Goal: Check status: Check status

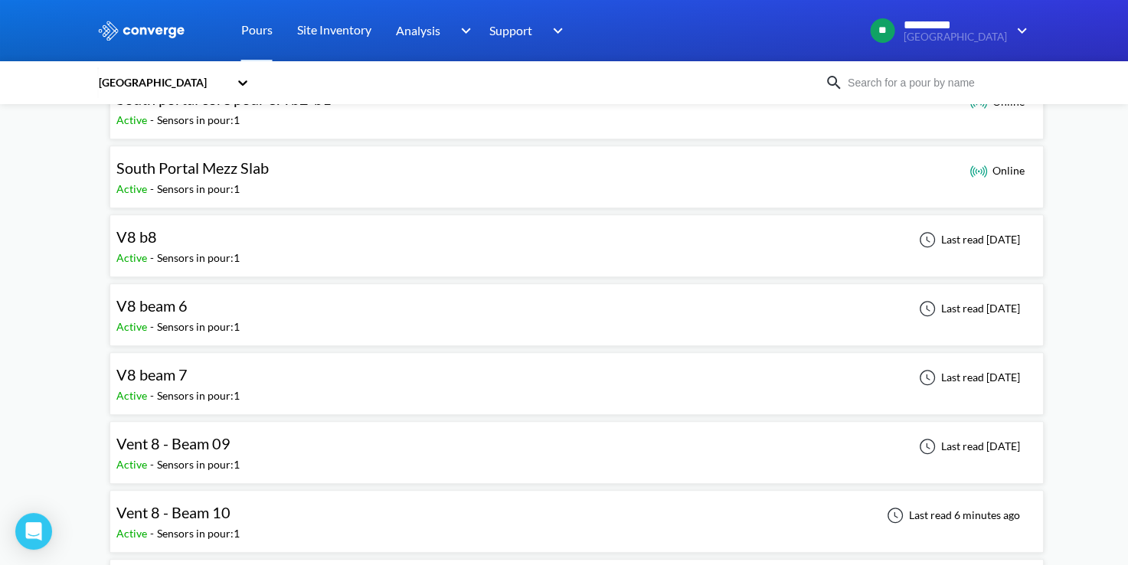
scroll to position [1294, 0]
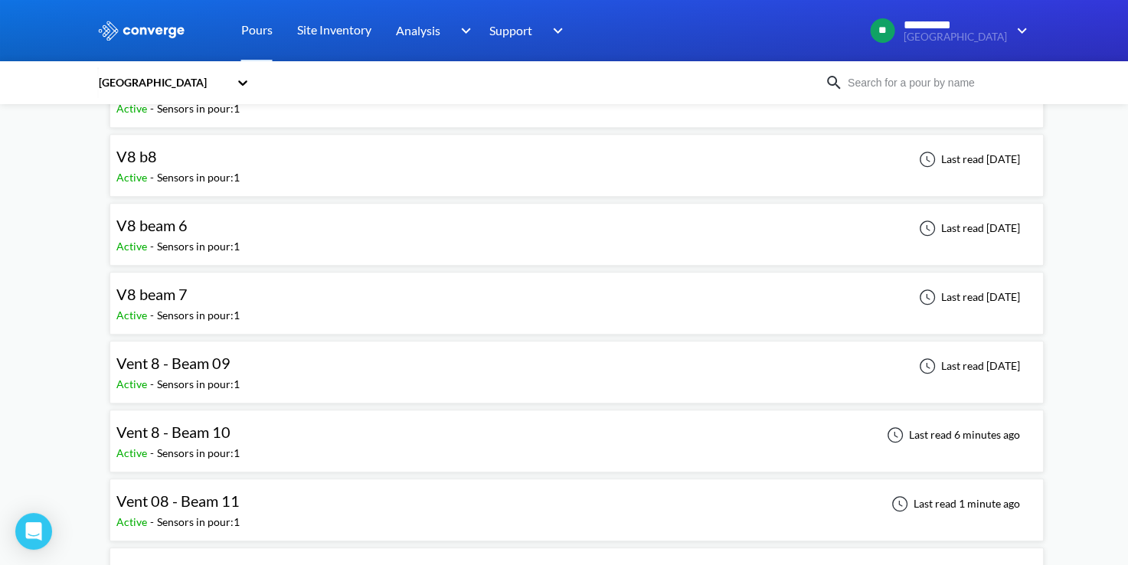
click at [428, 430] on div "Vent 8 - Beam 10 Active - Sensors in pour: 1 Last read 6 minutes ago" at bounding box center [576, 441] width 921 height 49
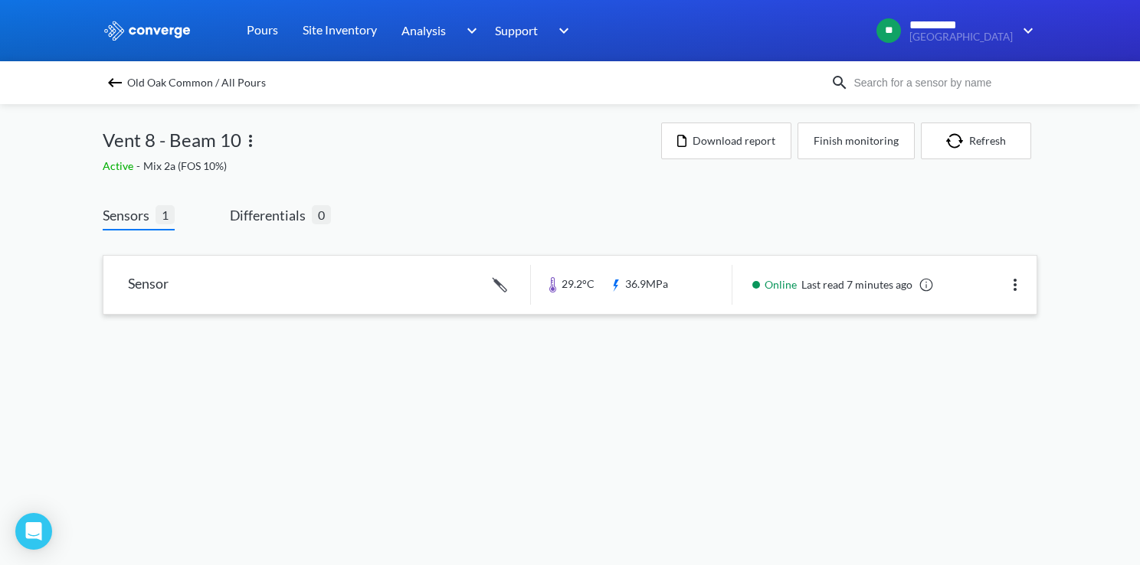
click at [569, 303] on link at bounding box center [569, 285] width 933 height 58
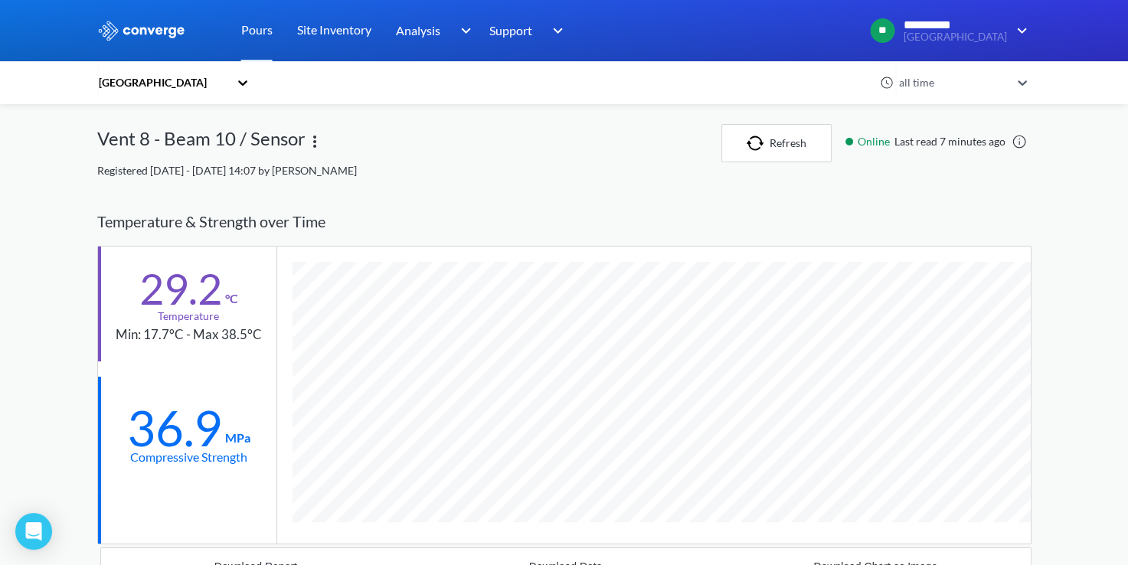
scroll to position [977, 934]
click at [742, 145] on button "Refresh" at bounding box center [777, 143] width 110 height 38
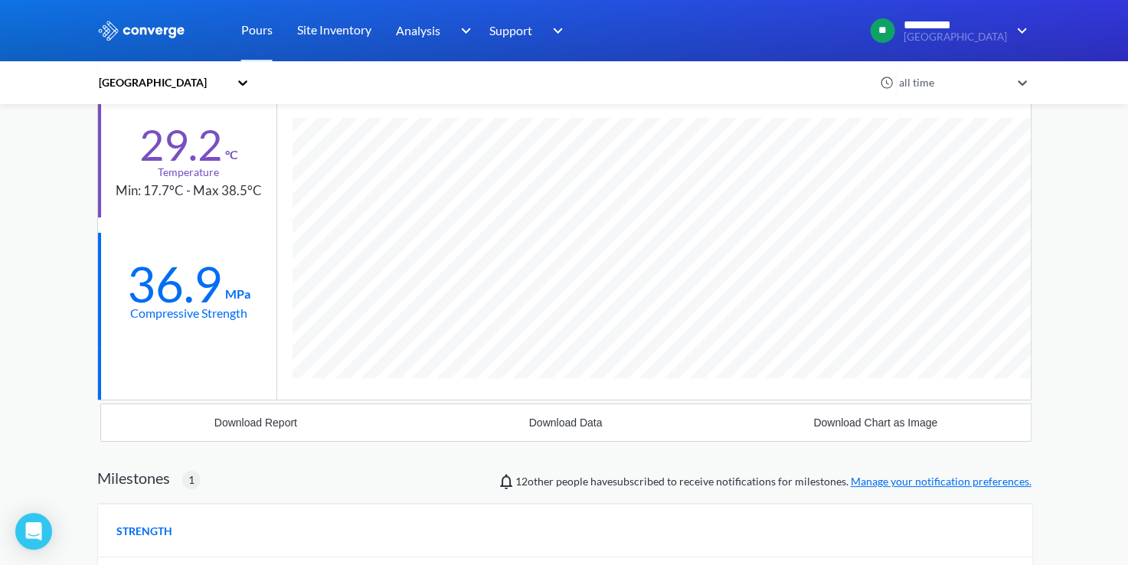
scroll to position [0, 0]
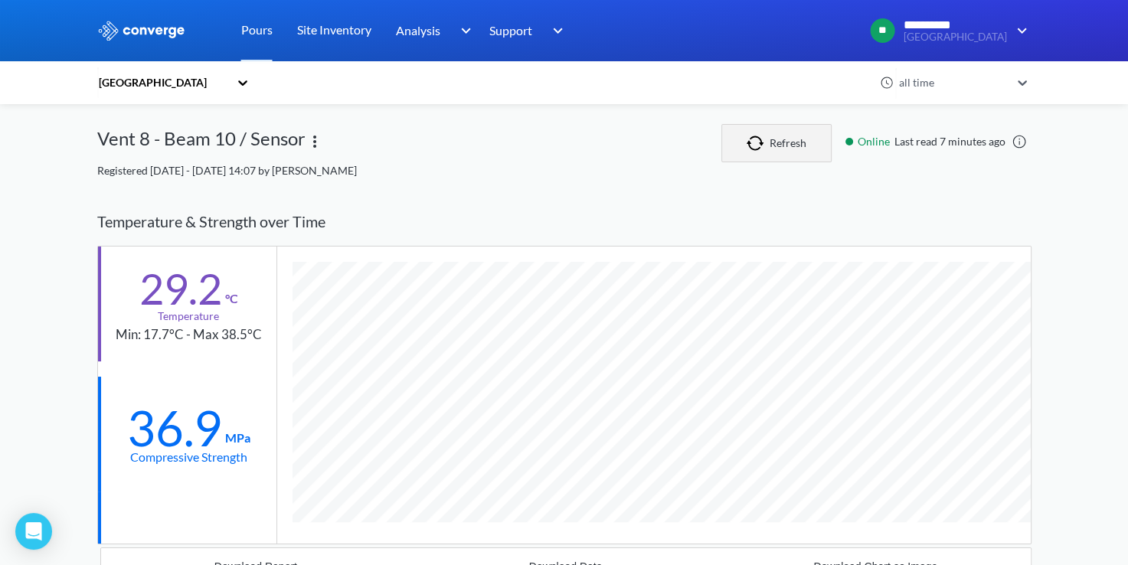
click at [759, 150] on img "button" at bounding box center [758, 143] width 23 height 15
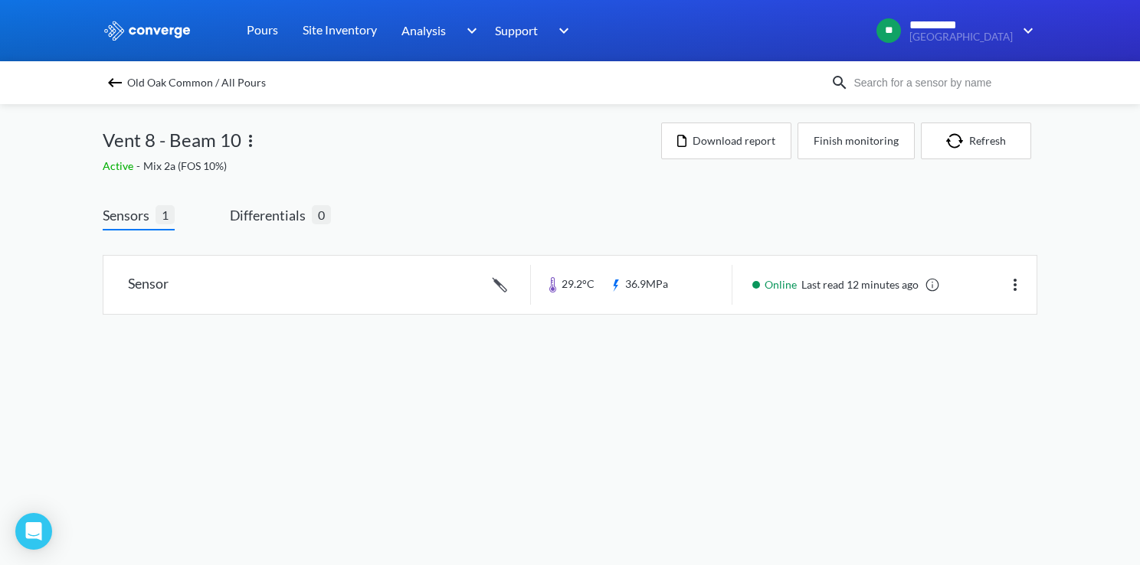
click at [111, 83] on img at bounding box center [115, 83] width 18 height 18
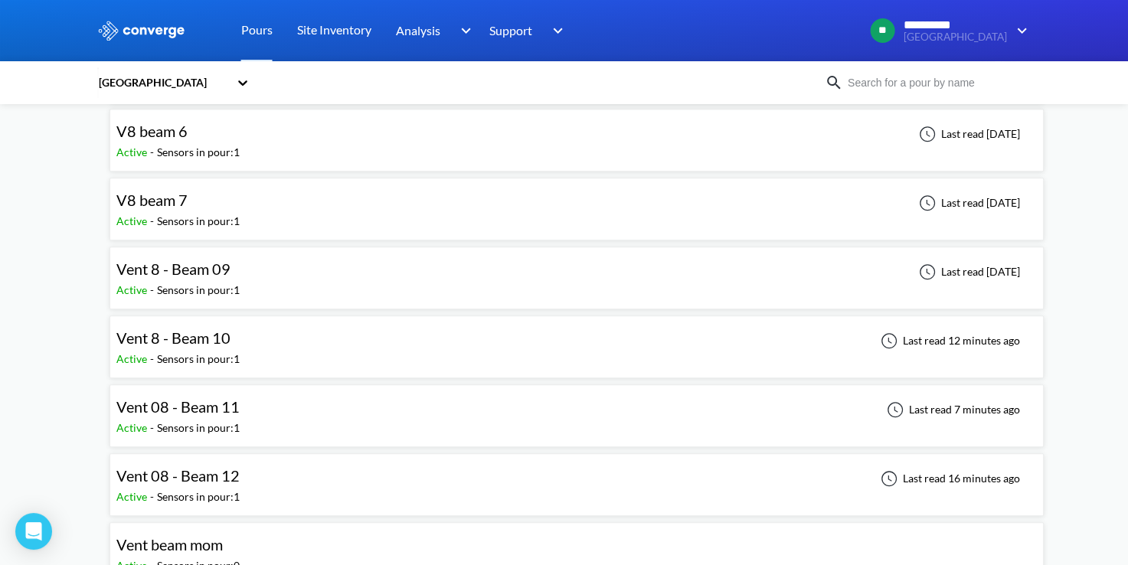
scroll to position [1469, 0]
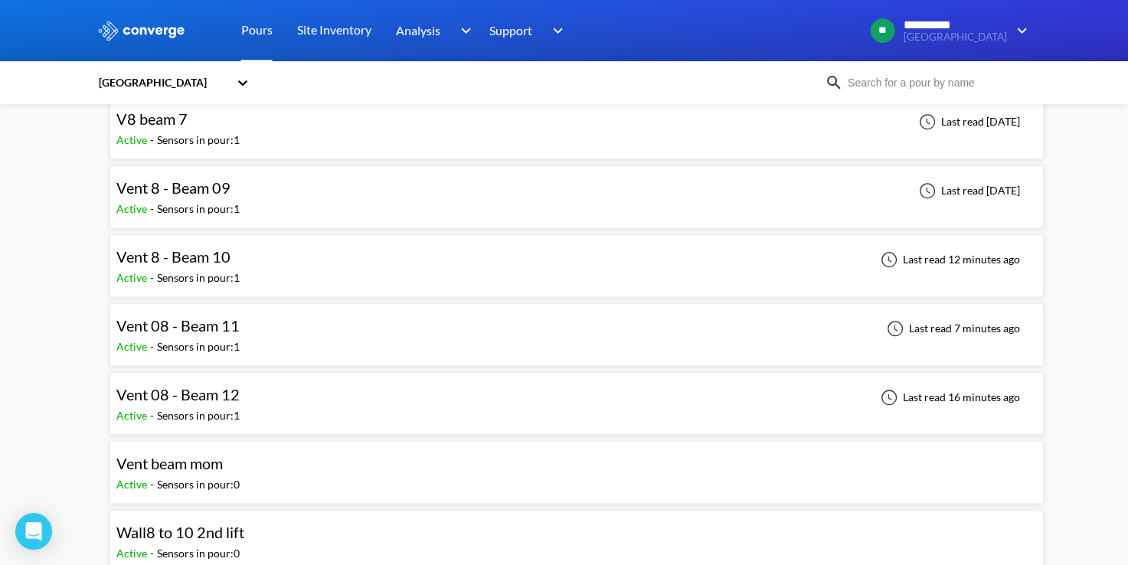
click at [515, 387] on div "Vent 08 - Beam 12 Active - Sensors in pour: 1 Last read 16 minutes ago" at bounding box center [576, 403] width 921 height 49
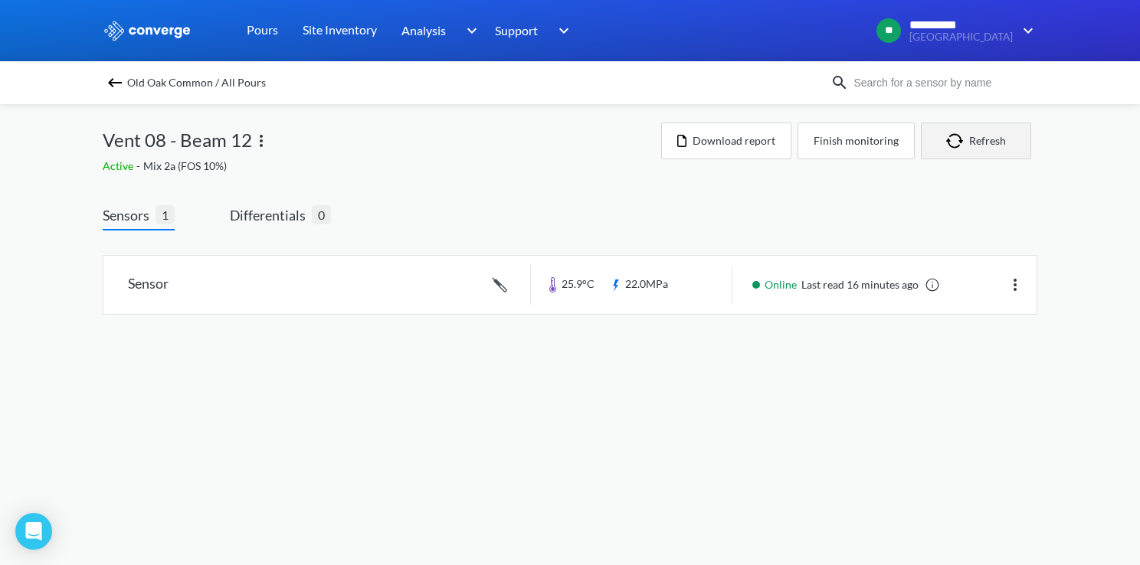
click at [957, 139] on img "button" at bounding box center [957, 140] width 23 height 15
click at [119, 76] on img at bounding box center [115, 83] width 18 height 18
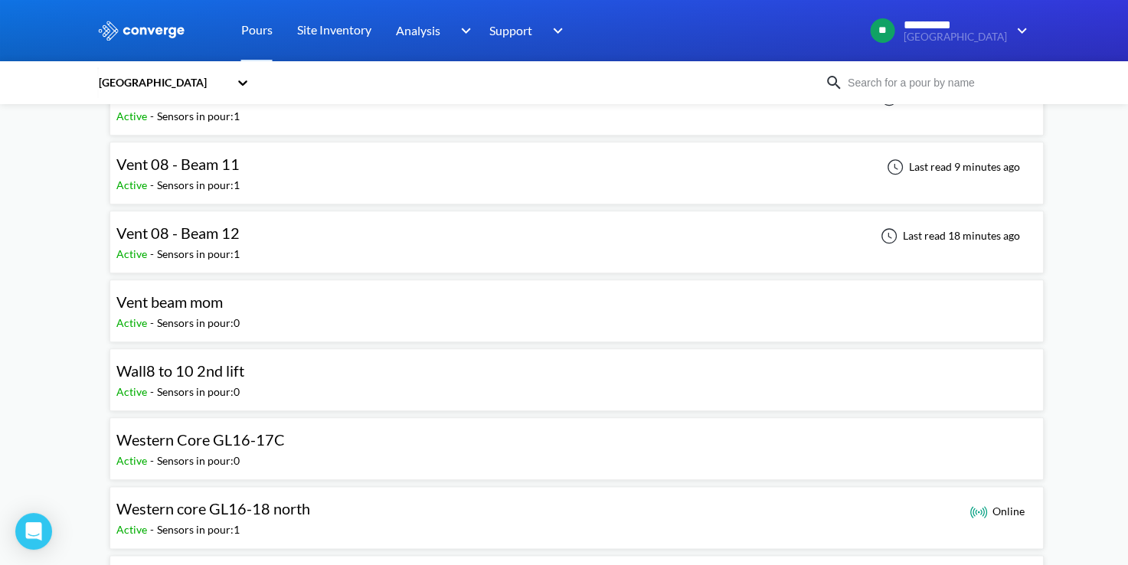
scroll to position [1608, 0]
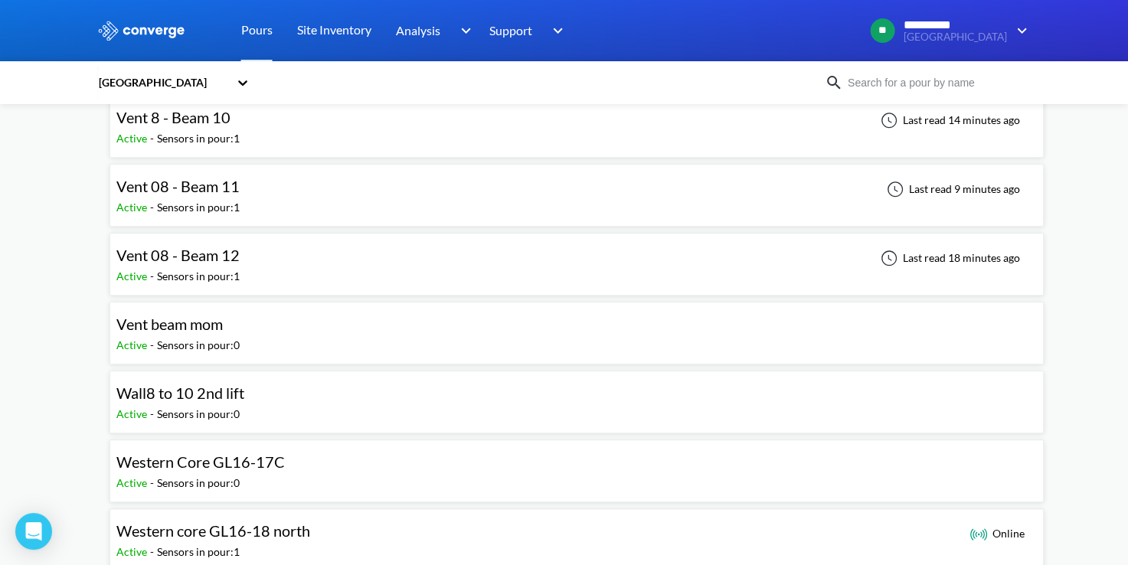
click at [257, 133] on div "Vent 8 - Beam 10 Active - Sensors in pour: 1 Last read 14 minutes ago" at bounding box center [576, 126] width 921 height 49
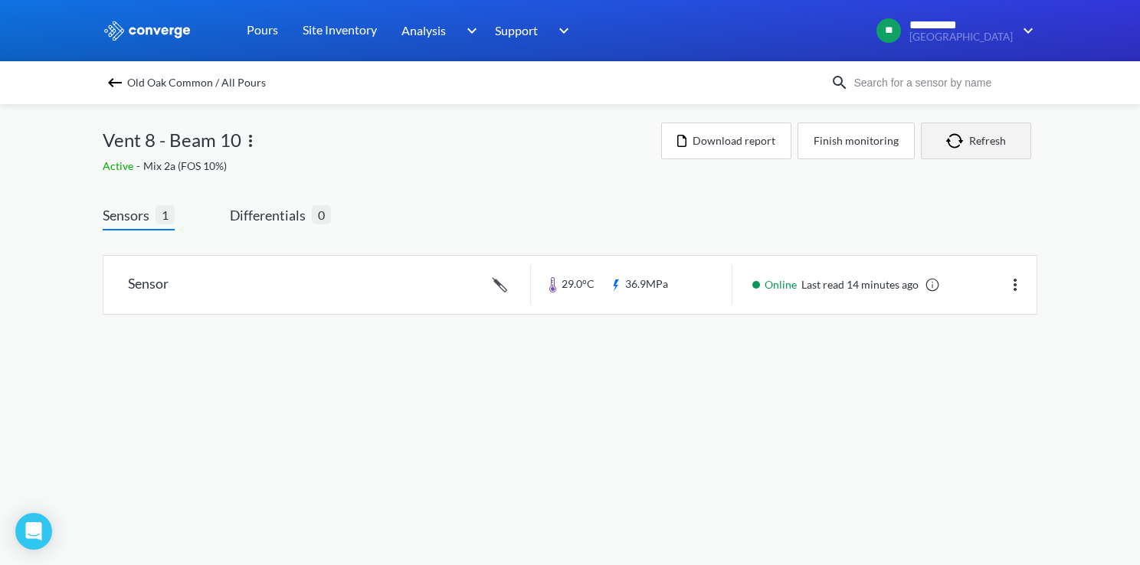
click at [954, 139] on img "button" at bounding box center [957, 140] width 23 height 15
click at [692, 288] on link at bounding box center [569, 285] width 933 height 58
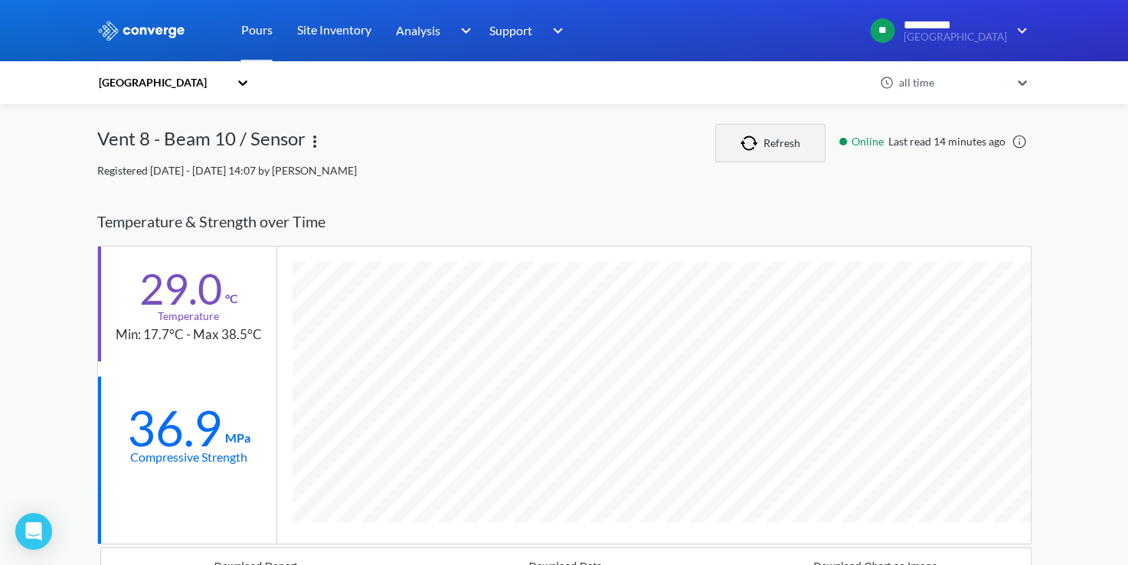
click at [774, 147] on button "Refresh" at bounding box center [770, 143] width 110 height 38
click at [784, 133] on button "Refresh" at bounding box center [770, 143] width 110 height 38
click at [783, 146] on button "Refresh" at bounding box center [770, 143] width 110 height 38
click at [784, 148] on button "Refresh" at bounding box center [770, 143] width 110 height 38
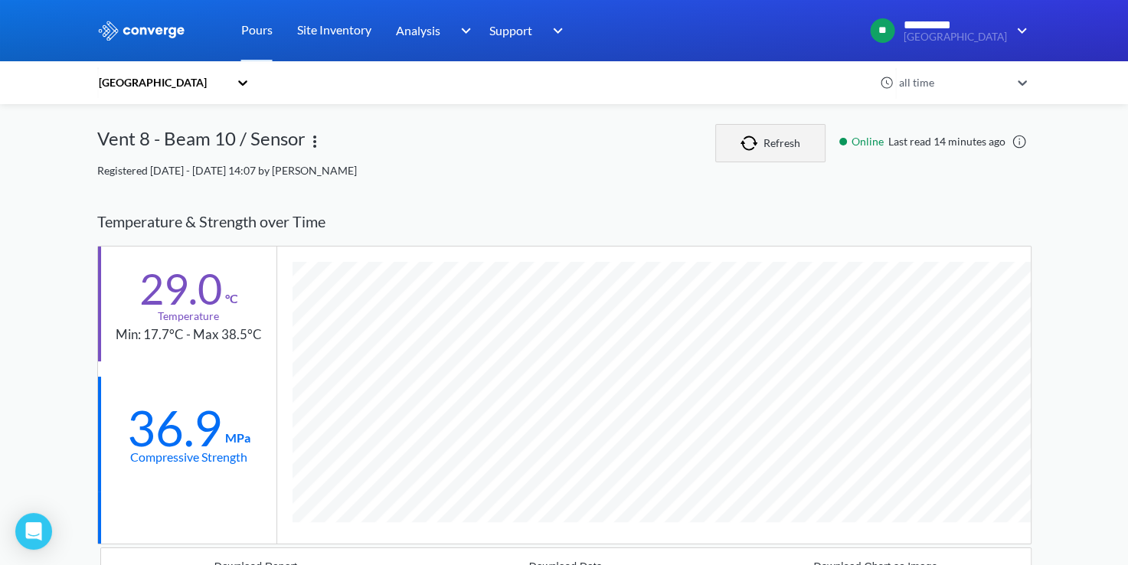
click at [784, 148] on button "Refresh" at bounding box center [770, 143] width 110 height 38
click at [744, 145] on img "button" at bounding box center [752, 143] width 23 height 15
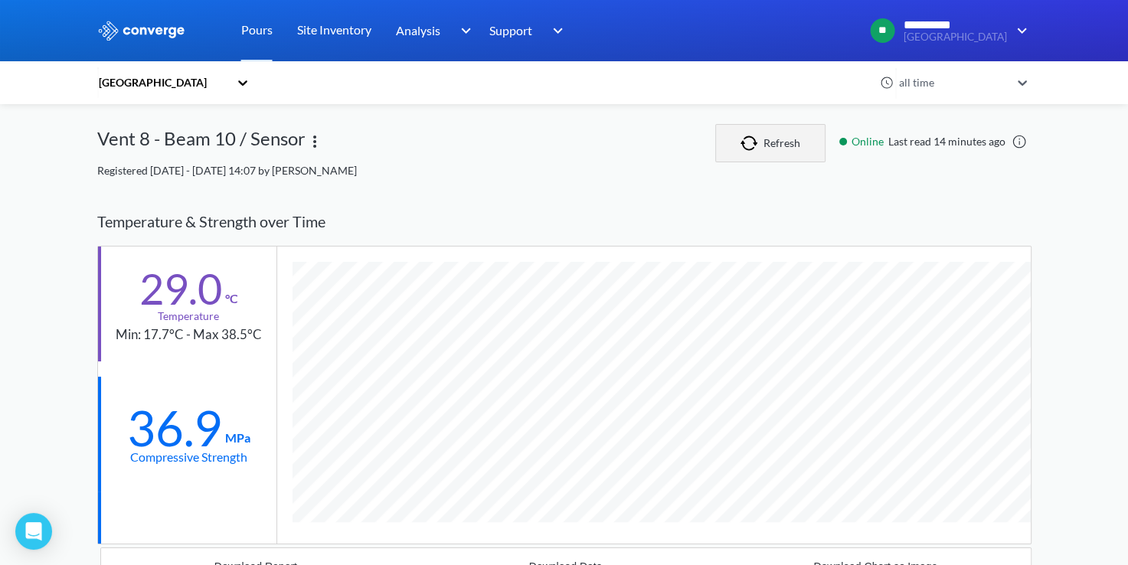
scroll to position [0, 0]
click at [744, 145] on img "button" at bounding box center [752, 143] width 23 height 15
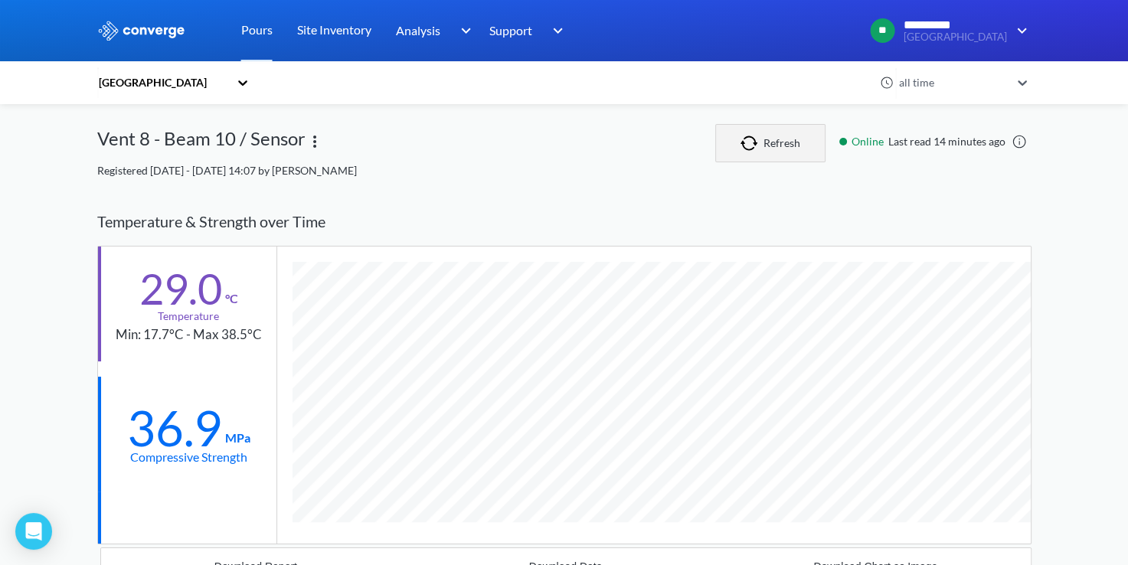
click at [744, 145] on img "button" at bounding box center [752, 143] width 23 height 15
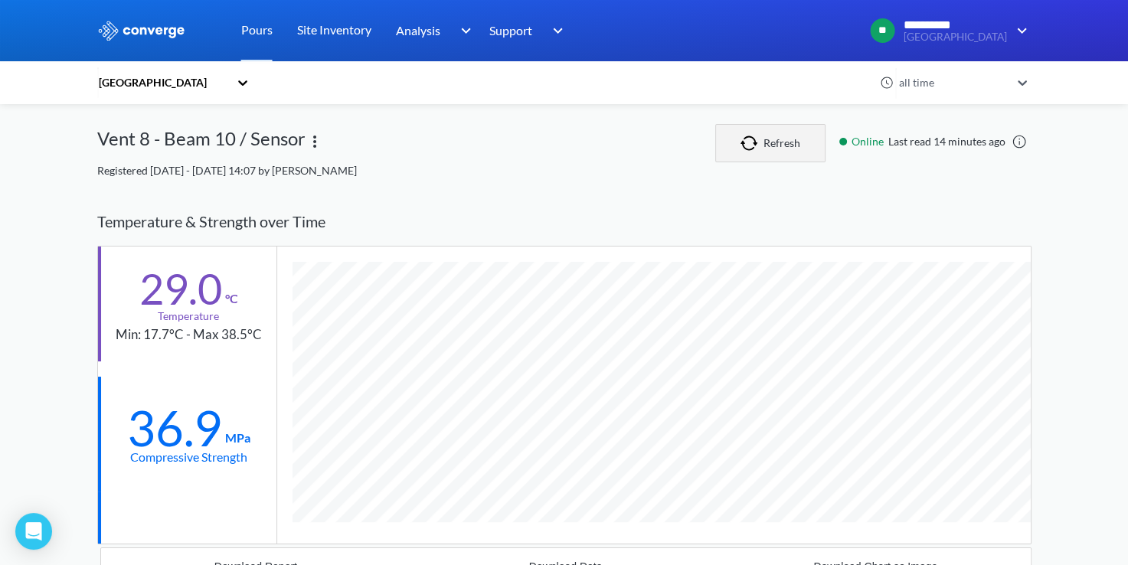
click at [758, 126] on button "Refresh" at bounding box center [770, 143] width 110 height 38
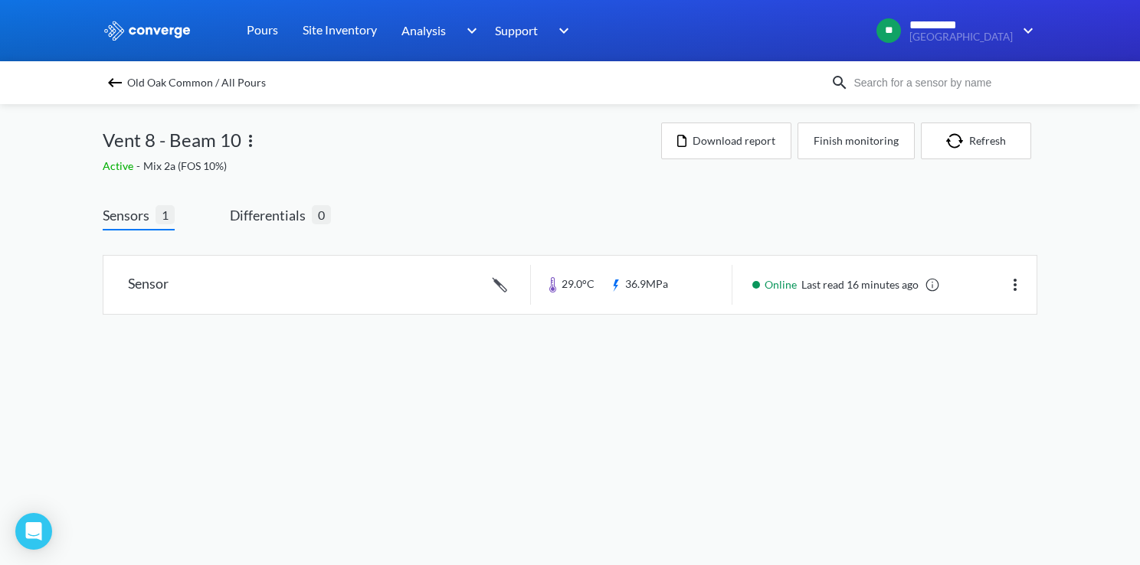
click at [103, 77] on div "Old Oak Common / All Pours" at bounding box center [467, 82] width 728 height 21
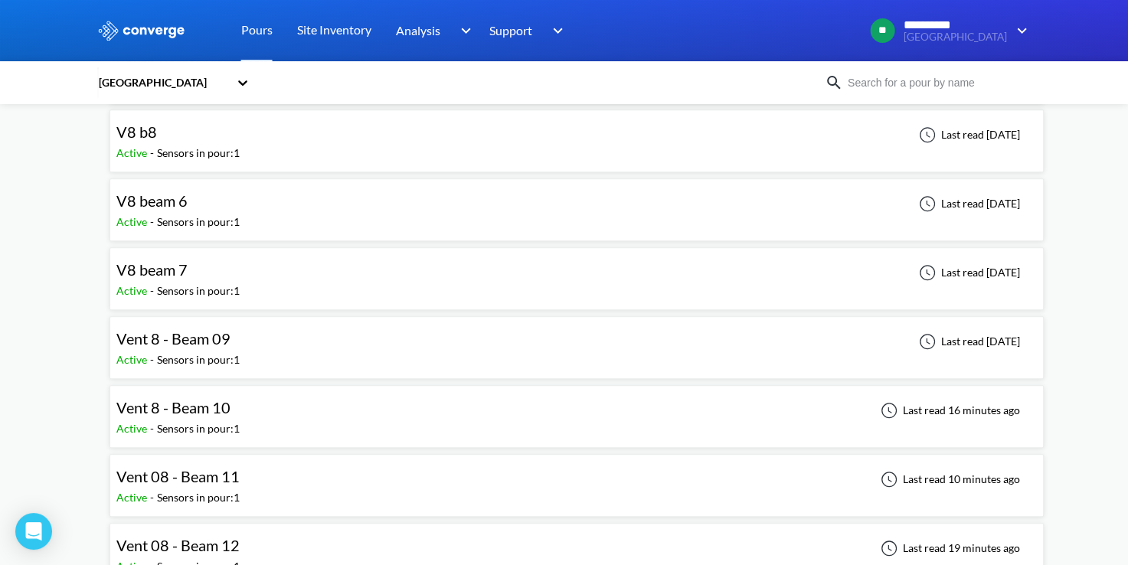
scroll to position [1379, 0]
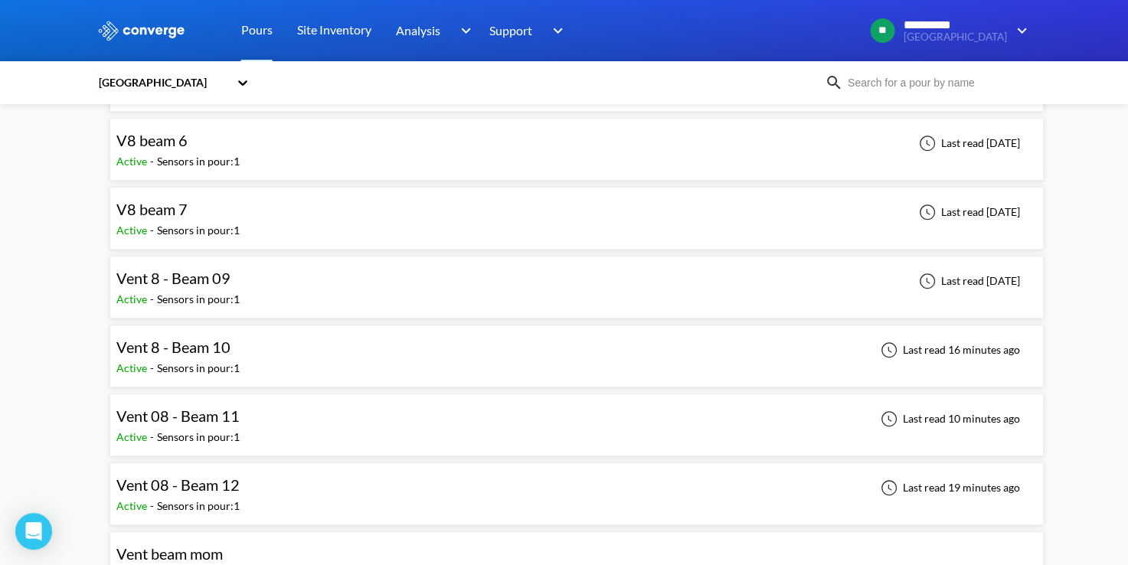
click at [275, 412] on div "Vent 08 - Beam 11 Active - Sensors in pour: 1 Last read 10 minutes ago" at bounding box center [576, 425] width 921 height 49
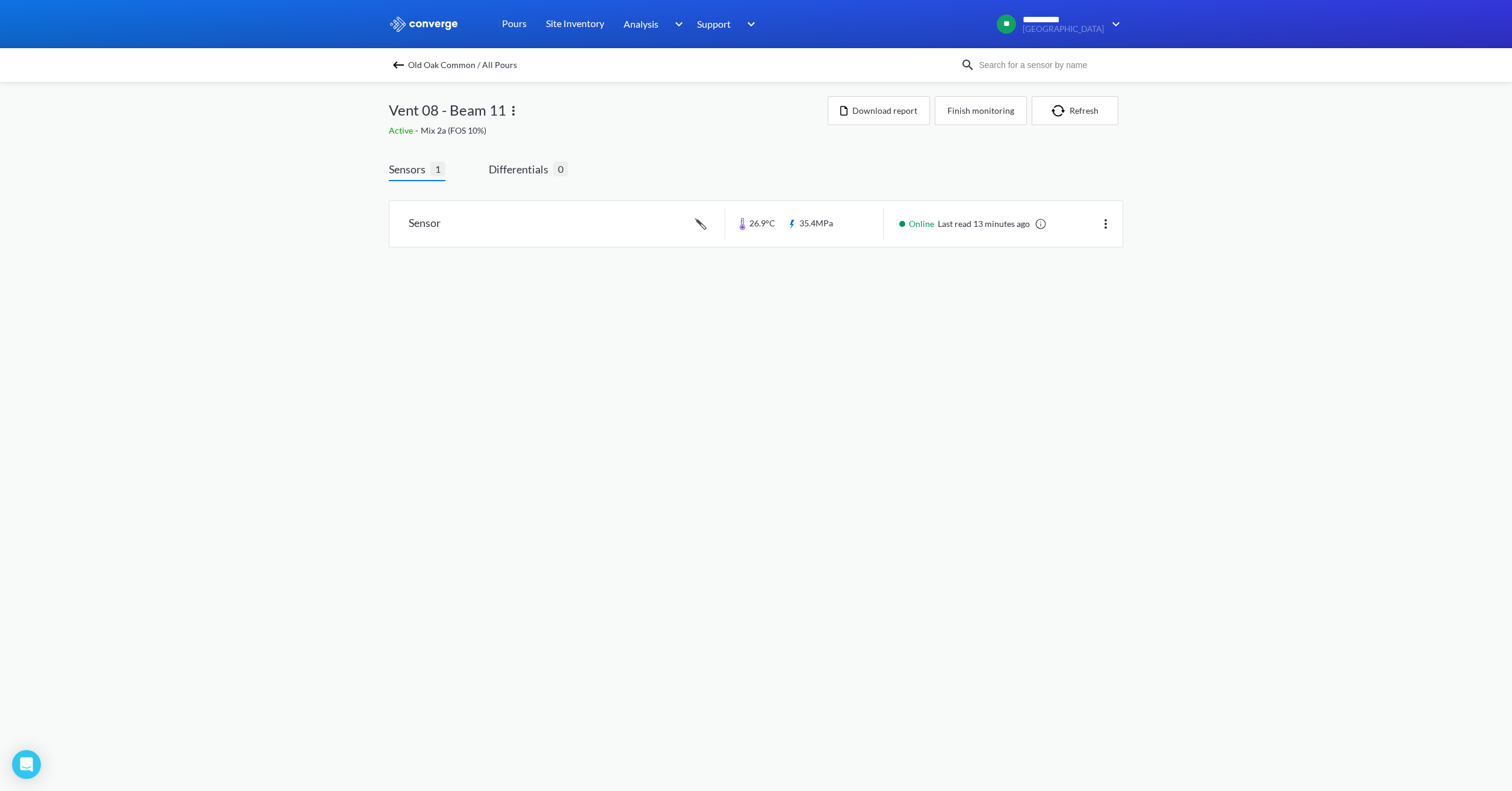
click at [395, 64] on img at bounding box center [398, 65] width 14 height 14
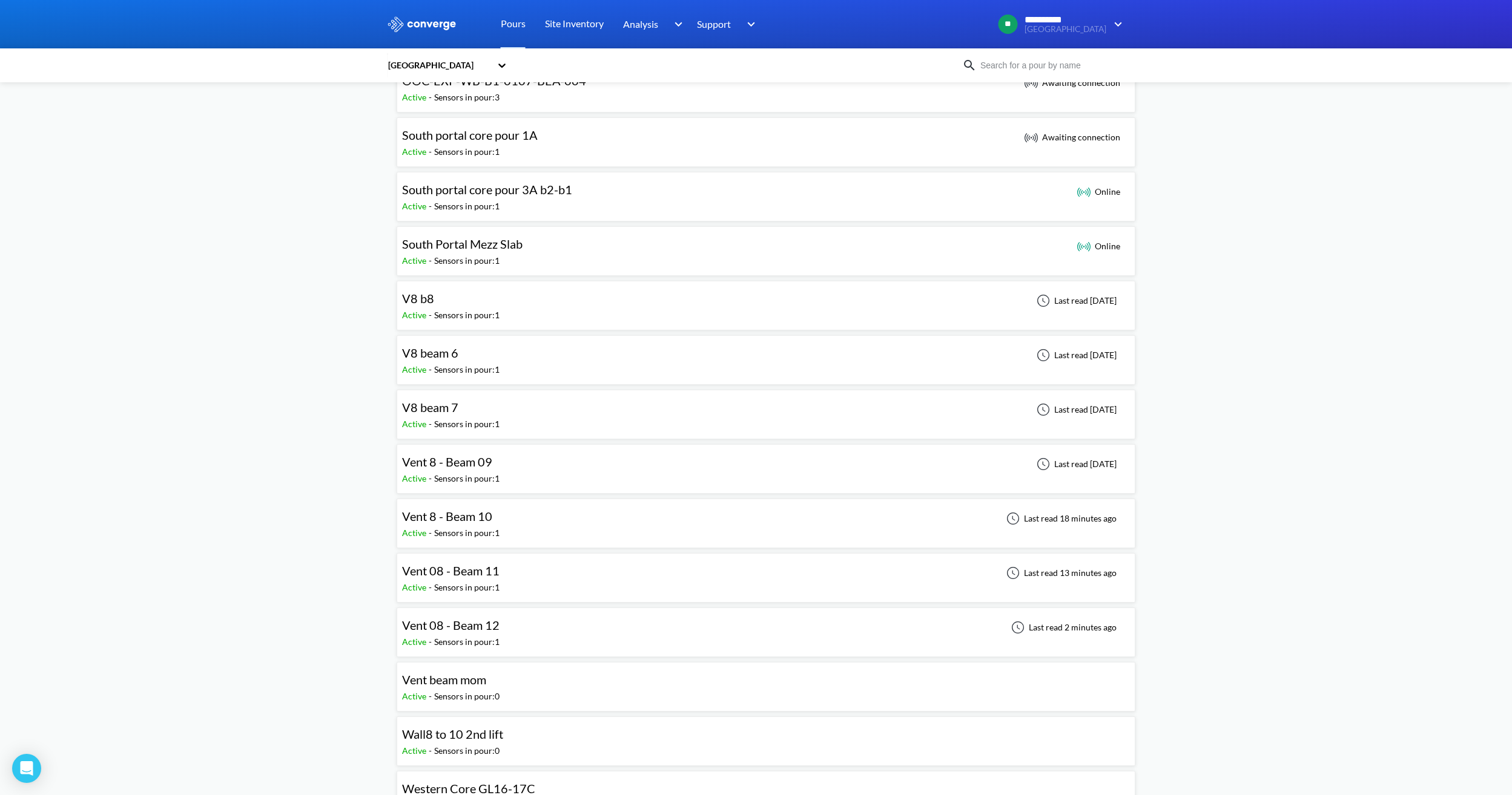
scroll to position [969, 0]
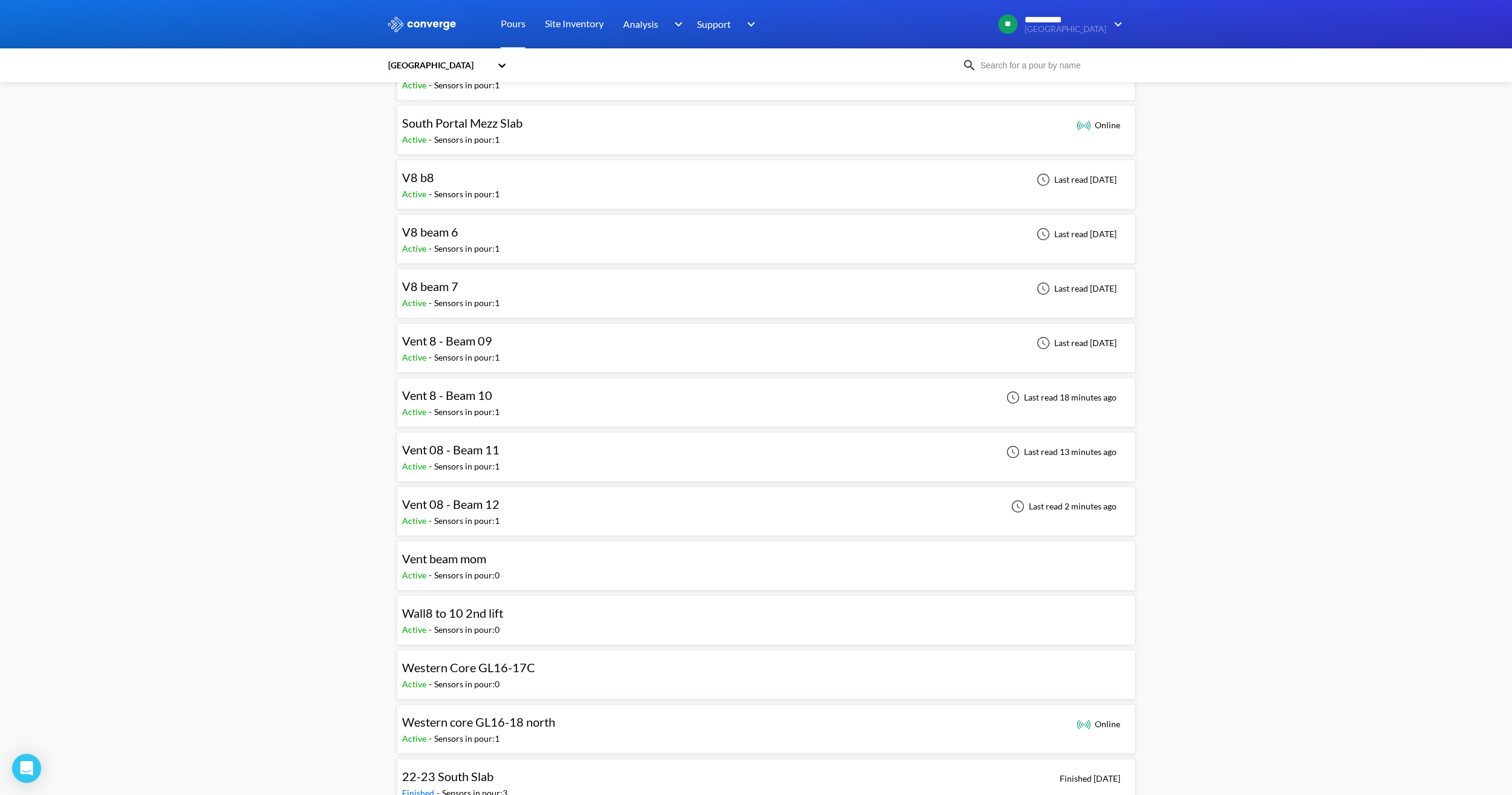
click at [529, 401] on div "Vent 8 - Beam 10 Active - Sensors in pour: 1 Last read 18 minutes ago" at bounding box center [766, 402] width 728 height 39
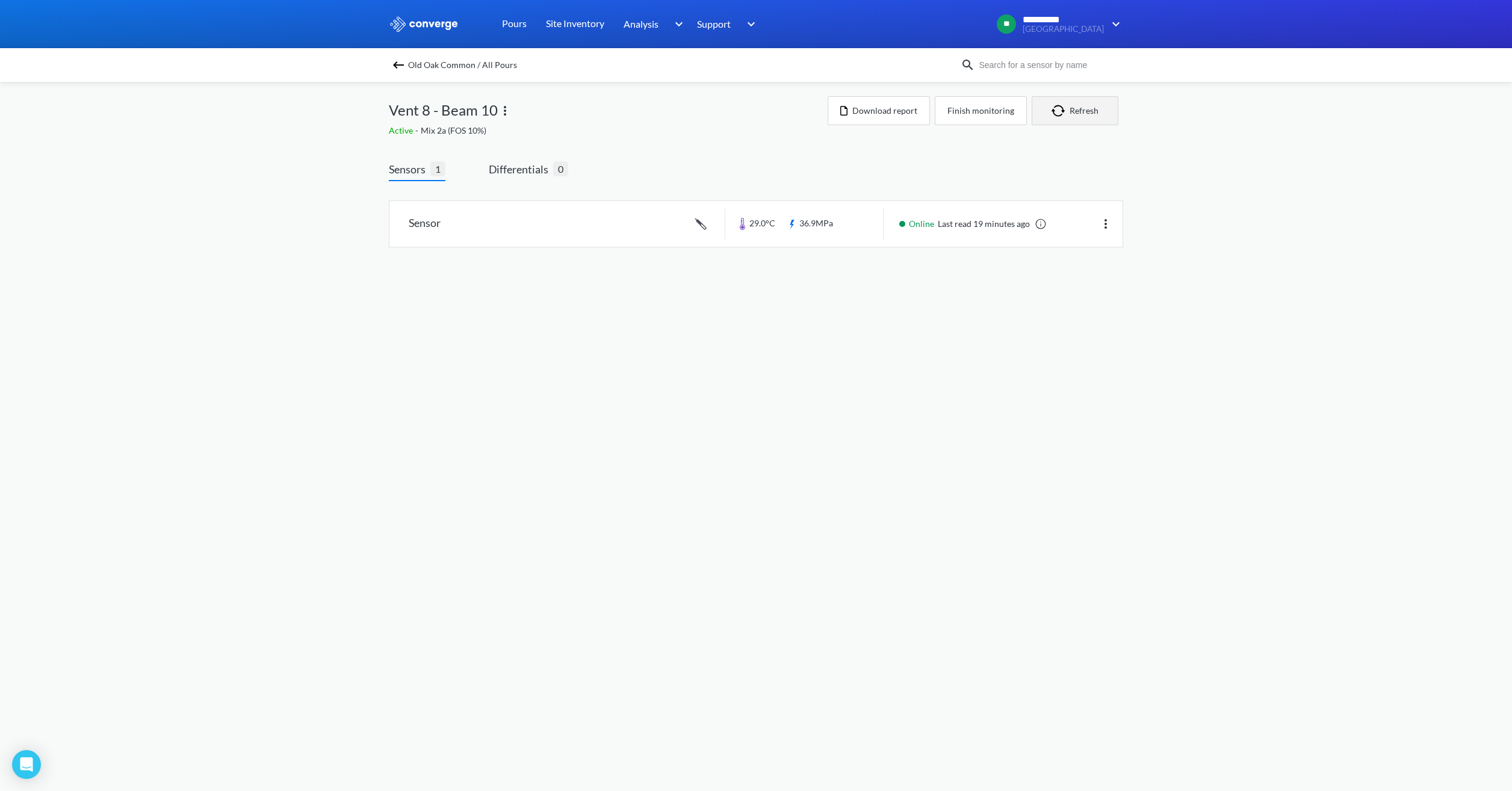
click at [895, 122] on button "Refresh" at bounding box center [1075, 111] width 86 height 29
click at [895, 119] on button "Refresh" at bounding box center [1075, 111] width 86 height 29
click at [612, 230] on link at bounding box center [756, 224] width 733 height 46
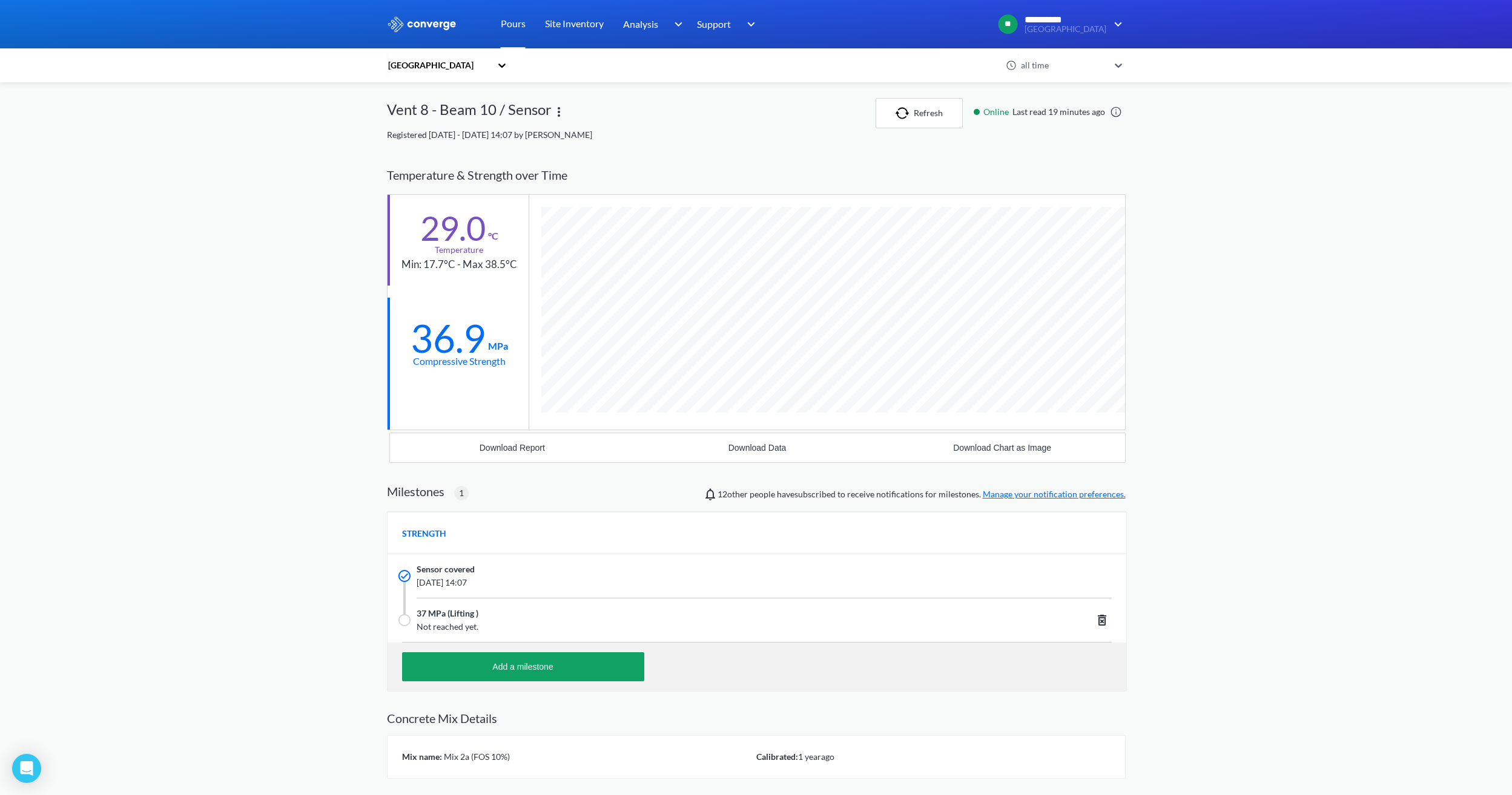
scroll to position [774, 738]
click at [890, 97] on div "Old Oak Common all time Vent 8 - Beam 10 / Sensor Refresh Online Last read 19 m…" at bounding box center [756, 441] width 738 height 882
click at [900, 113] on img "button" at bounding box center [904, 113] width 18 height 12
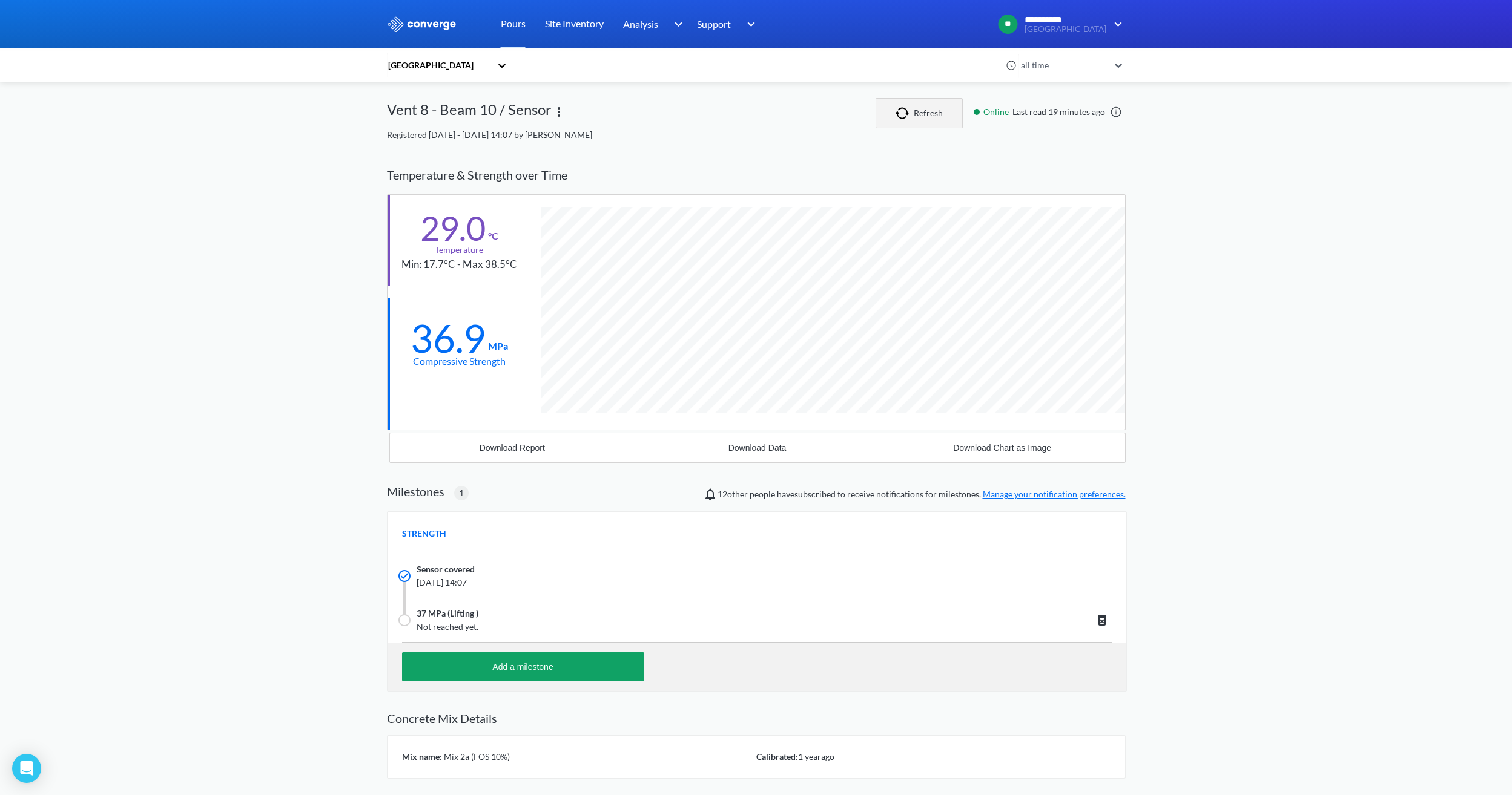
click at [900, 113] on img "button" at bounding box center [904, 113] width 18 height 12
click at [900, 115] on img "button" at bounding box center [904, 113] width 18 height 12
click at [900, 115] on img "button" at bounding box center [904, 113] width 18 height 12
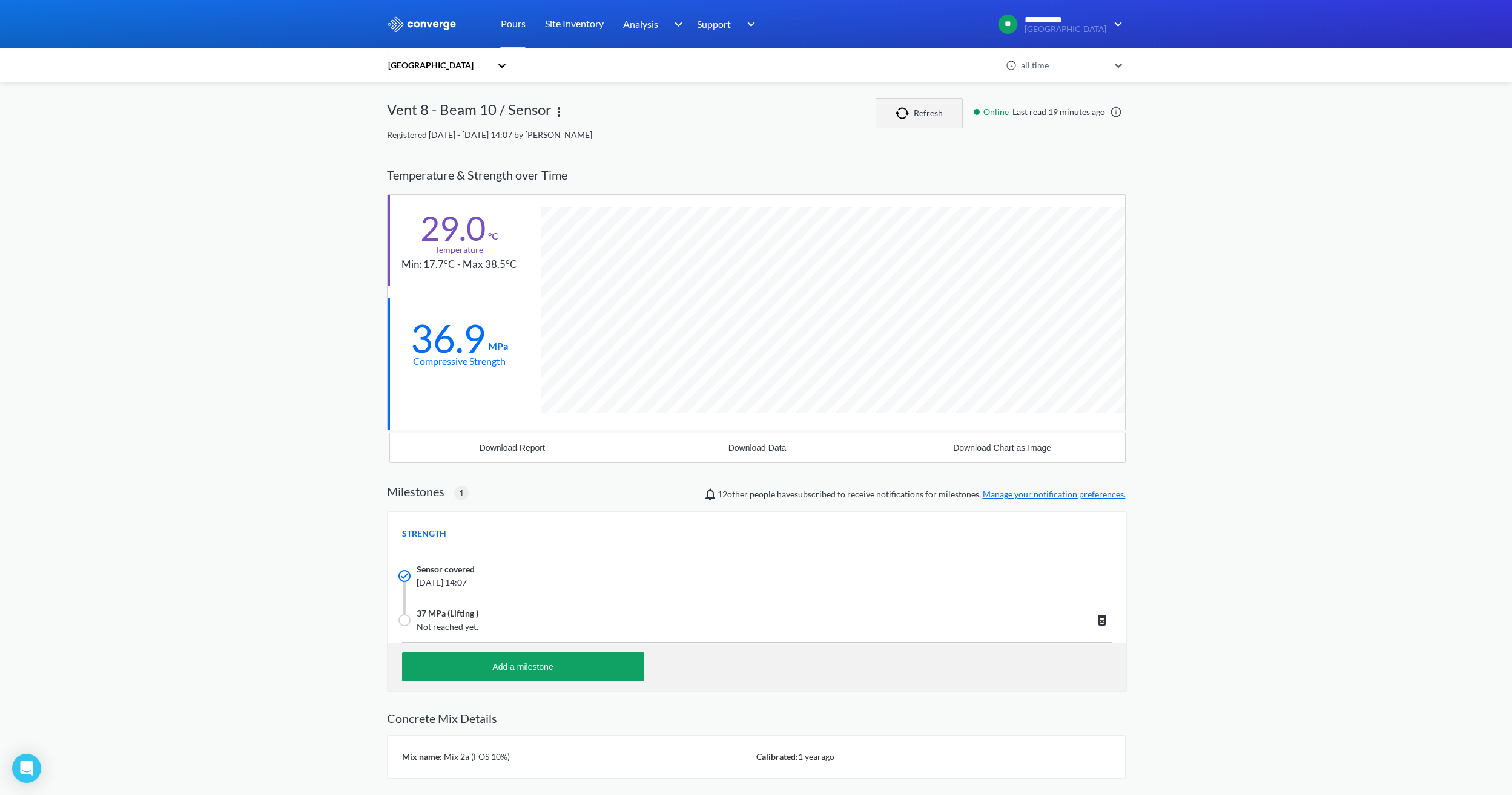
click at [900, 104] on button "Refresh" at bounding box center [919, 113] width 87 height 30
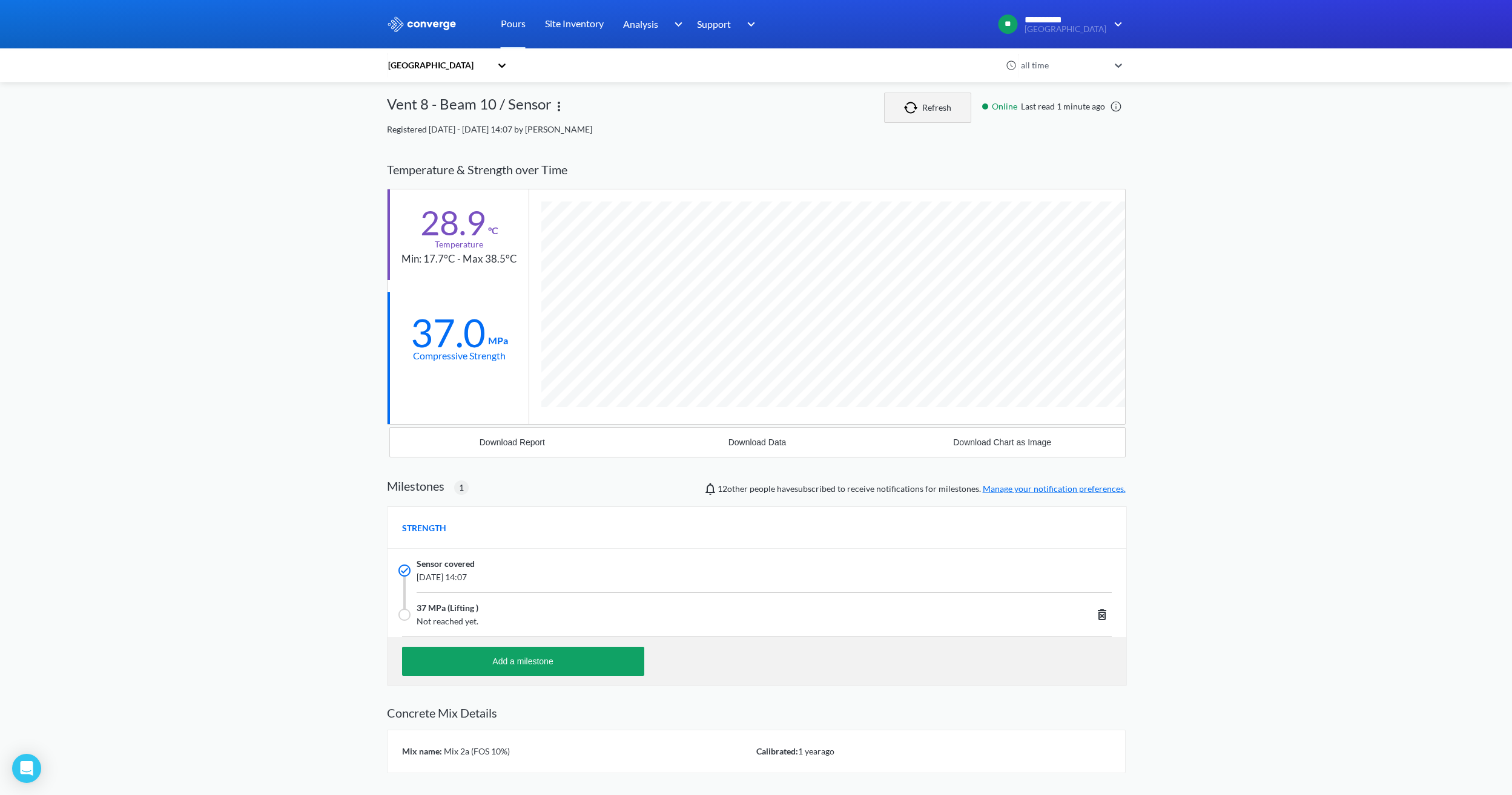
scroll to position [0, 0]
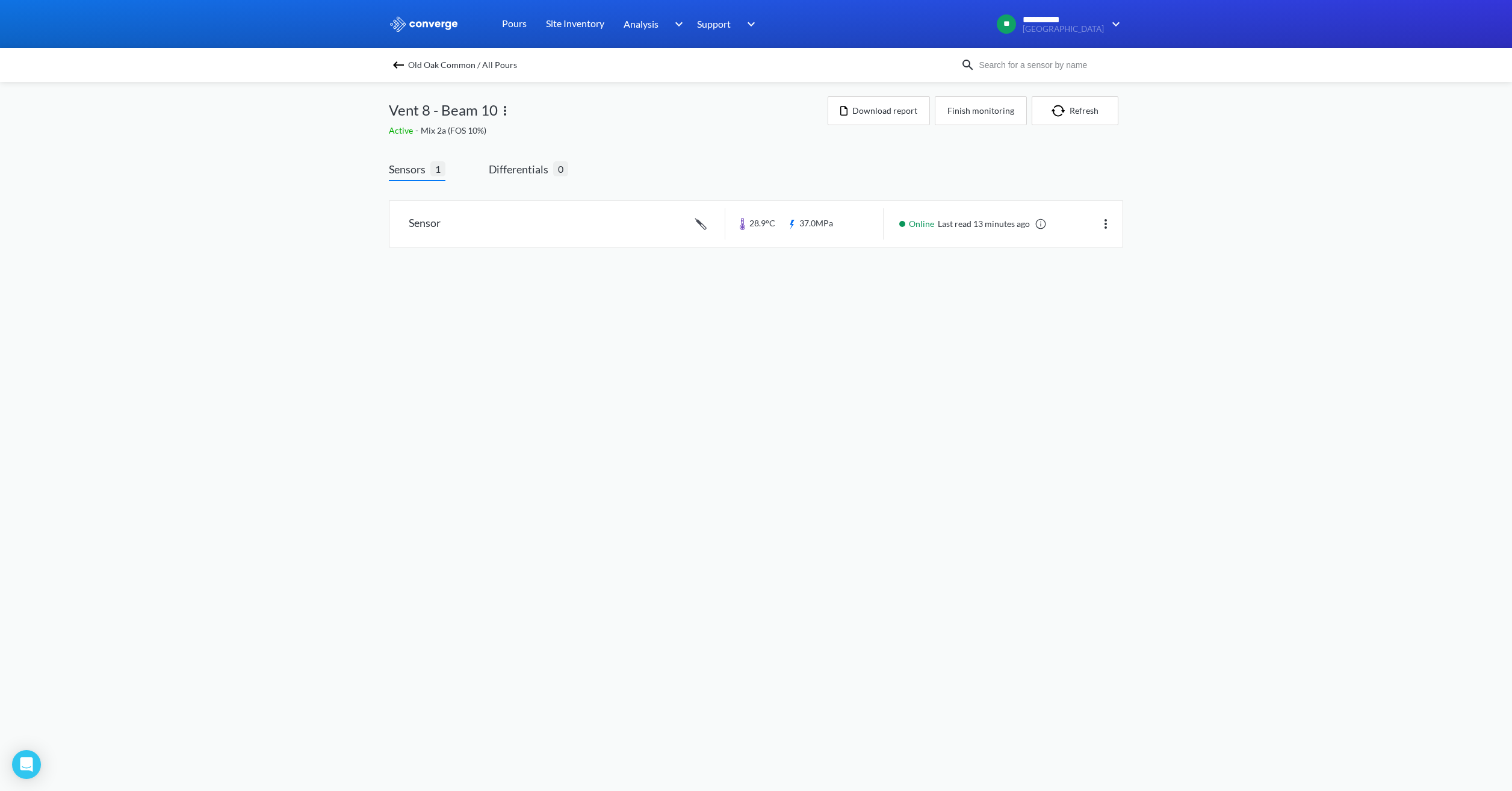
click at [398, 68] on img at bounding box center [398, 65] width 14 height 14
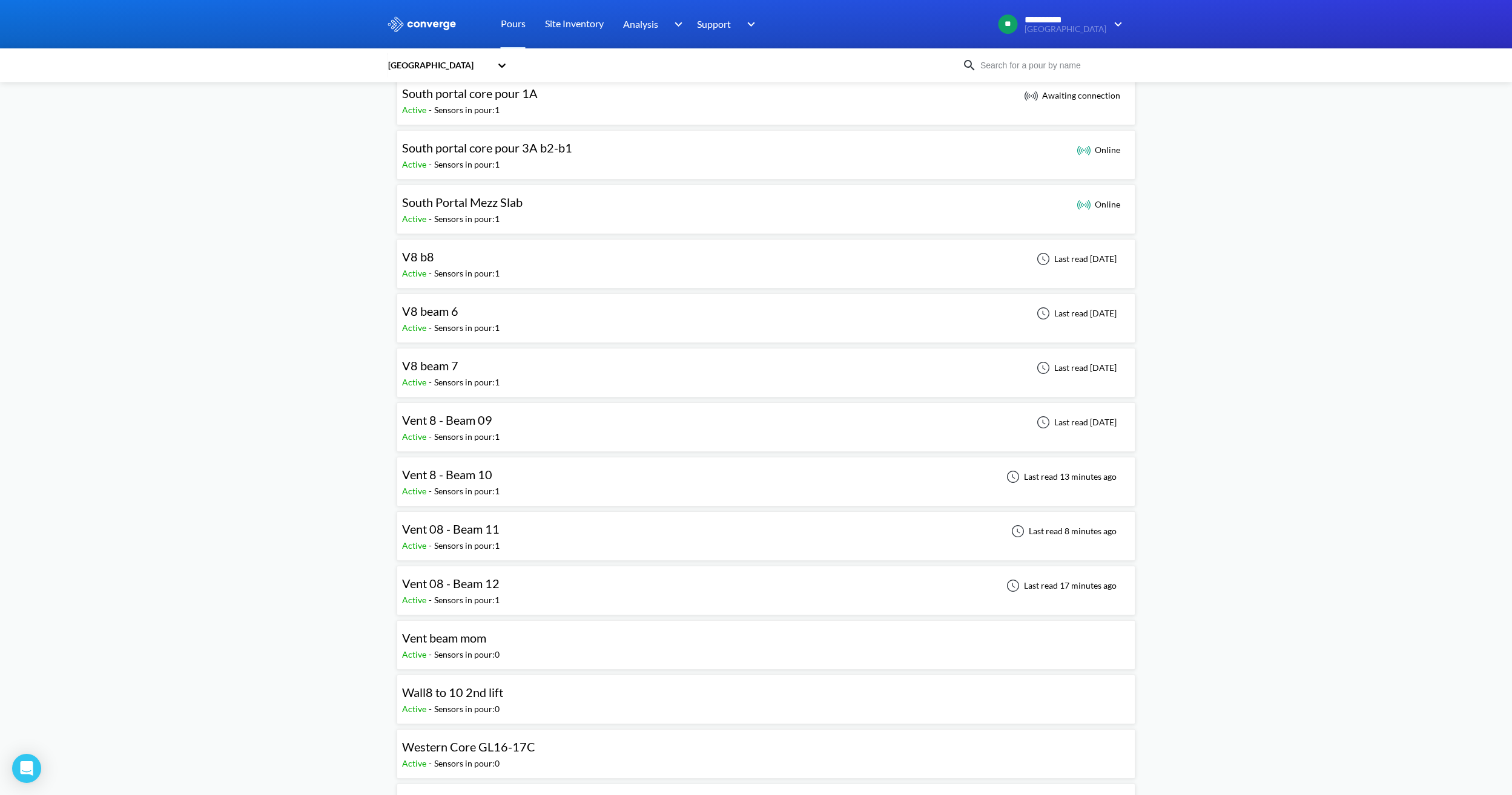
scroll to position [969, 0]
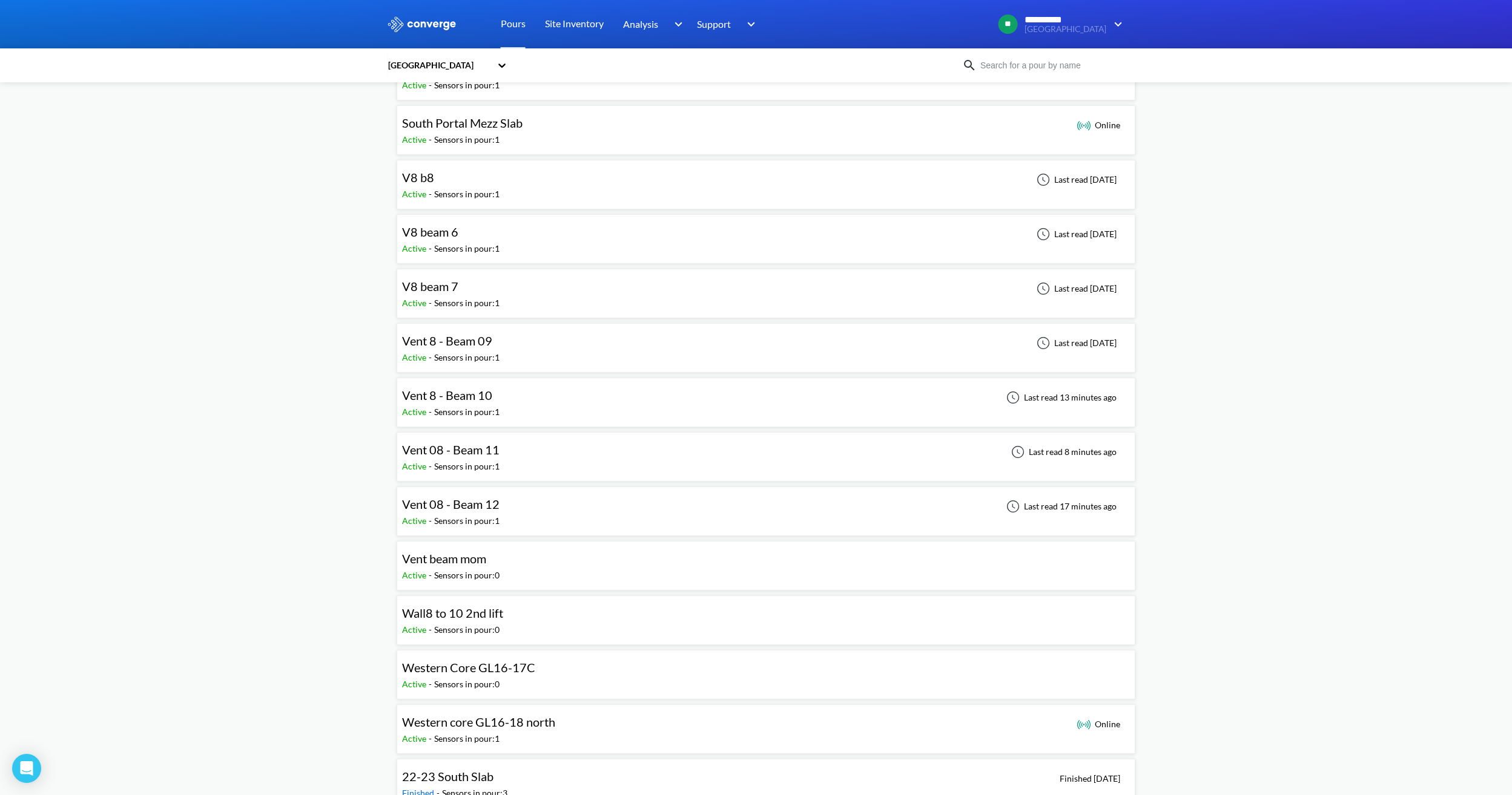
click at [541, 446] on div "Vent 08 - Beam 11 Active - Sensors in pour: 1 Last read 8 minutes ago" at bounding box center [766, 457] width 728 height 39
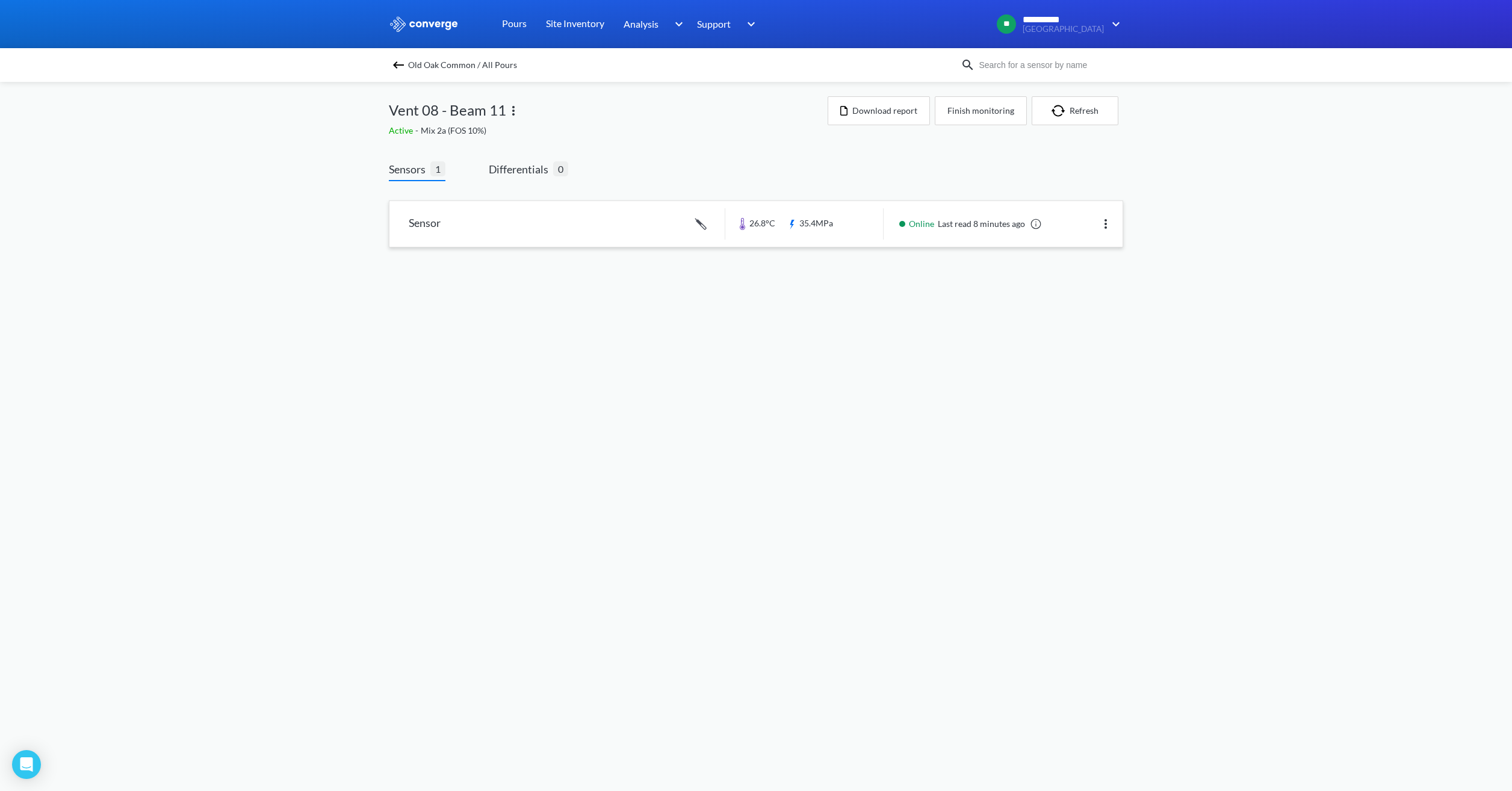
click at [839, 242] on link at bounding box center [756, 224] width 733 height 46
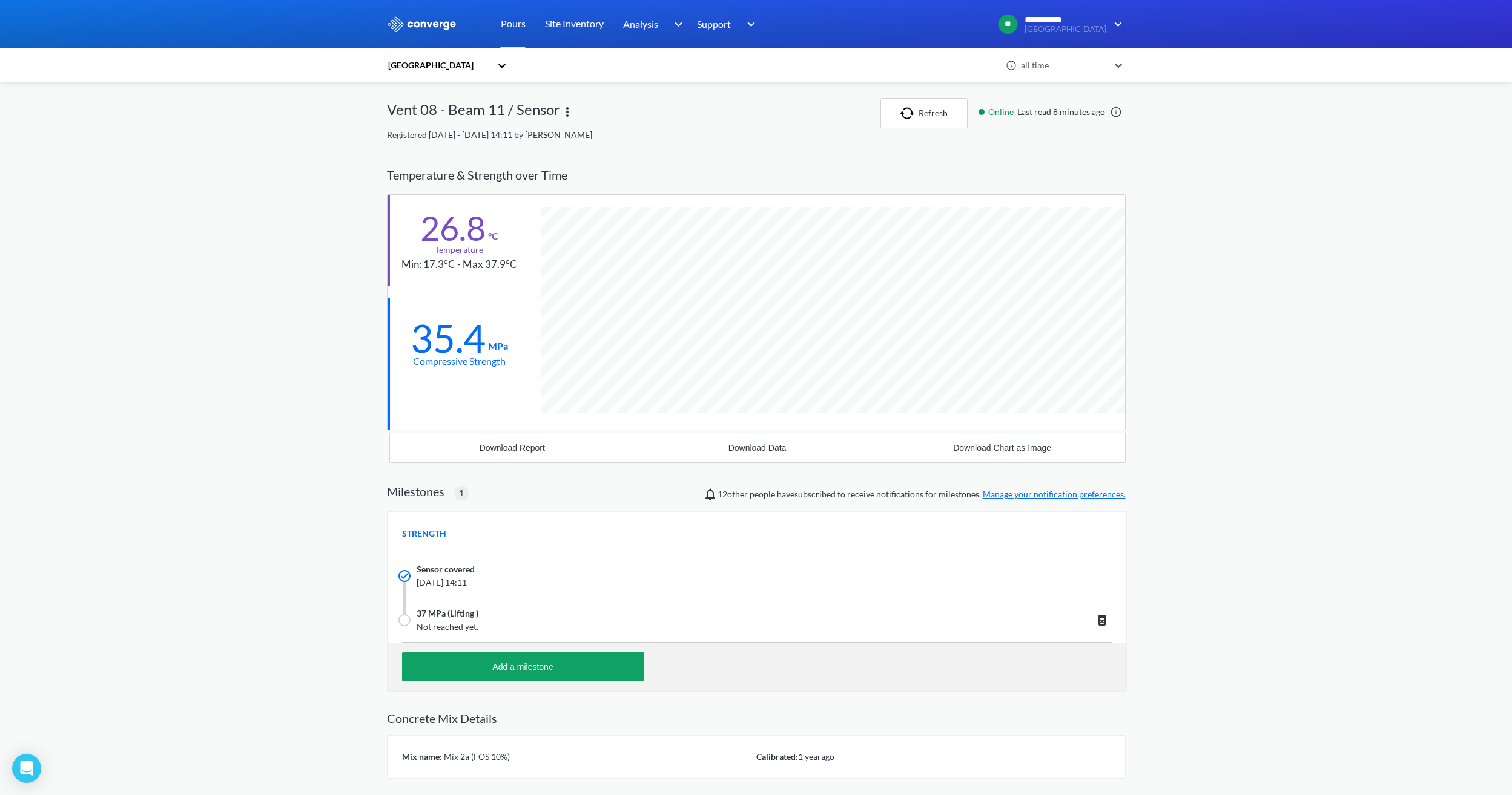
scroll to position [774, 738]
drag, startPoint x: 932, startPoint y: 119, endPoint x: 926, endPoint y: 309, distance: 190.1
click at [900, 120] on button "Refresh" at bounding box center [924, 113] width 87 height 30
drag, startPoint x: 469, startPoint y: 230, endPoint x: 405, endPoint y: 230, distance: 64.0
click at [405, 230] on div "26.8 °C Temperature Min: 17.3°C - Max 37.9°C" at bounding box center [458, 240] width 141 height 91
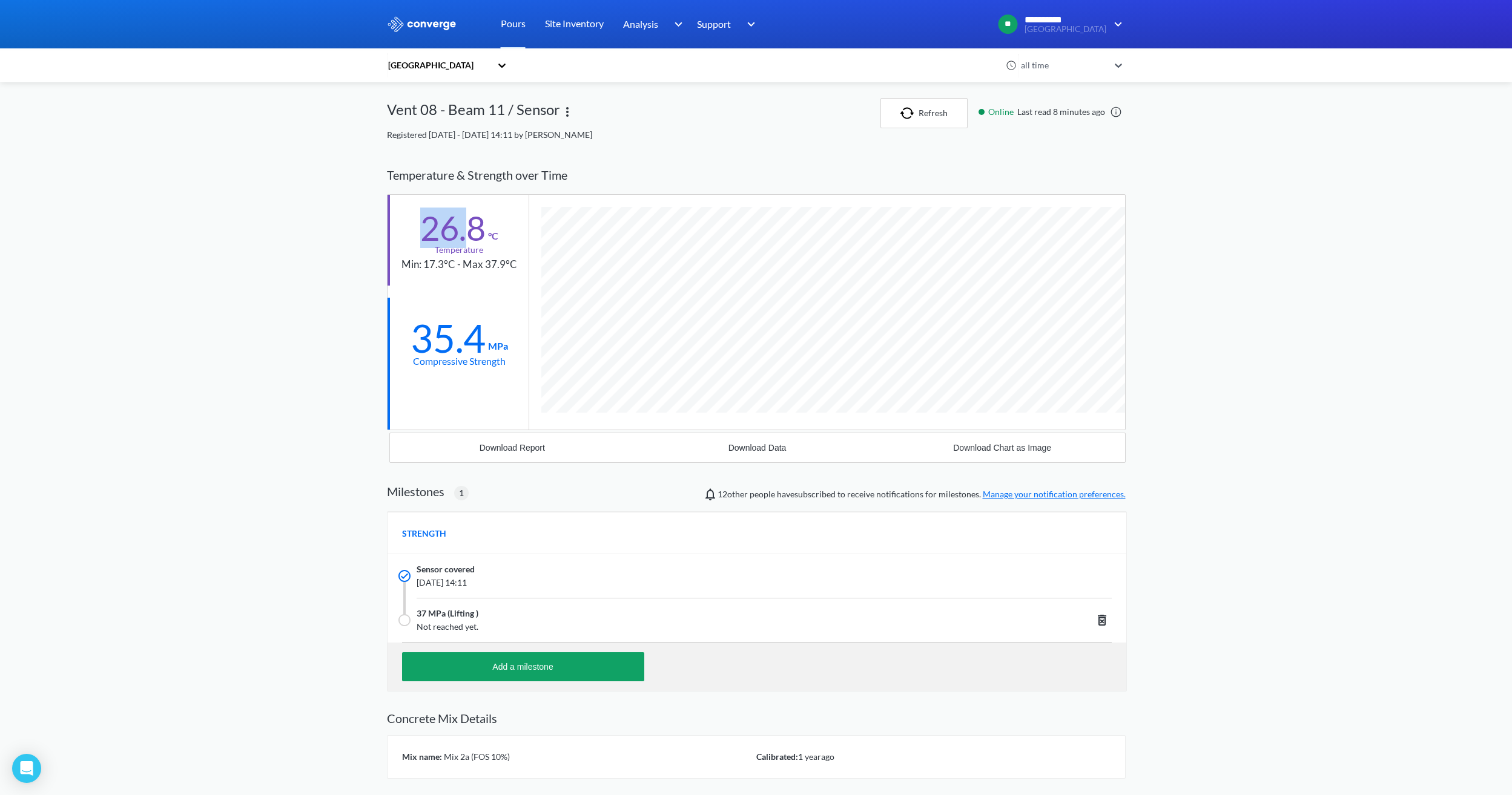
drag, startPoint x: 405, startPoint y: 230, endPoint x: 413, endPoint y: 250, distance: 21.5
click at [413, 250] on div "26.8 °C Temperature Min: 17.3°C - Max 37.9°C" at bounding box center [458, 240] width 141 height 91
drag, startPoint x: 477, startPoint y: 232, endPoint x: 402, endPoint y: 223, distance: 75.5
click at [402, 223] on div "26.8 °C Temperature Min: 17.3°C - Max 37.9°C" at bounding box center [458, 240] width 141 height 91
drag, startPoint x: 402, startPoint y: 223, endPoint x: 400, endPoint y: 242, distance: 19.1
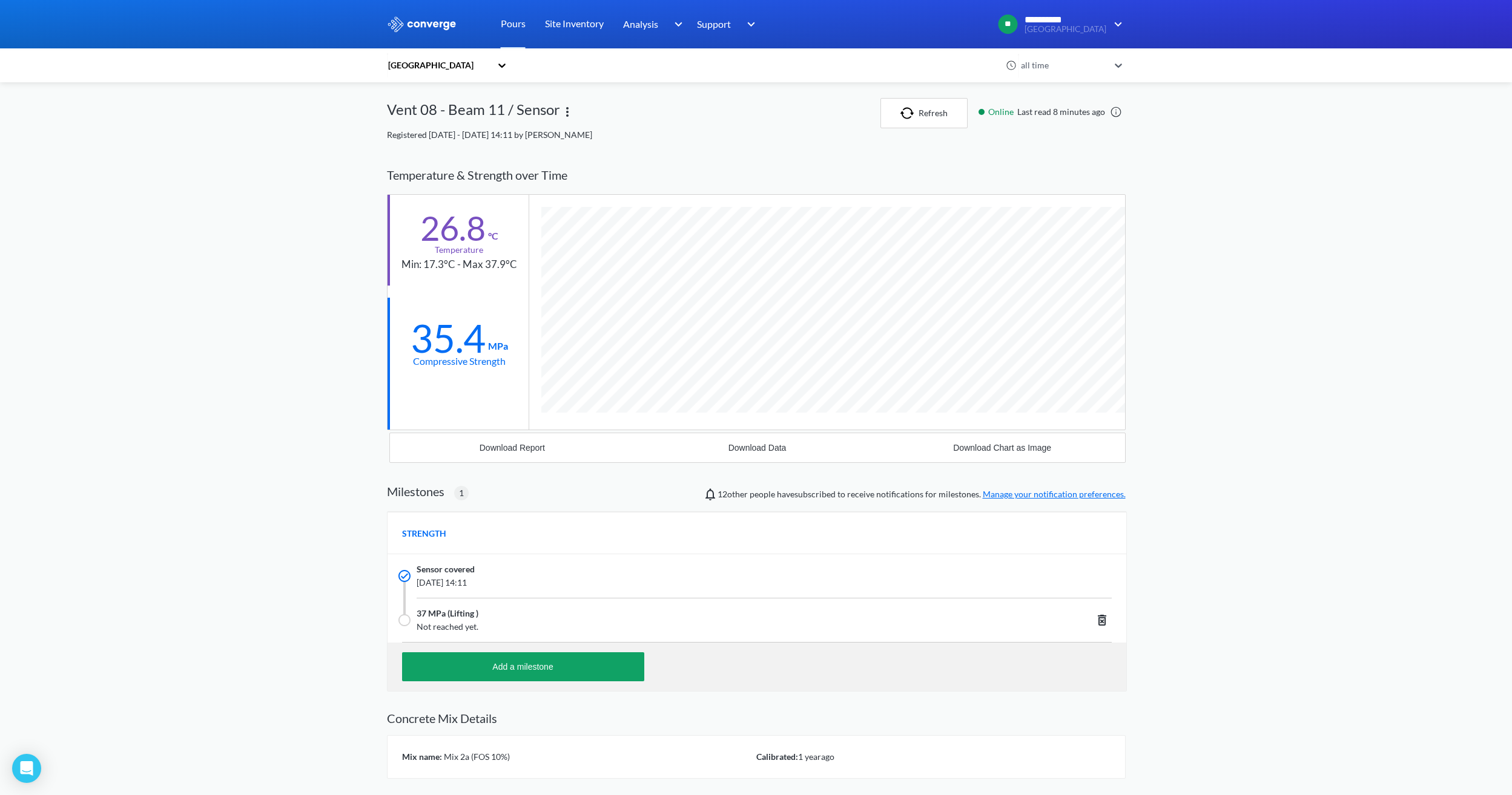
click at [400, 242] on div "26.8 °C Temperature Min: 17.3°C - Max 37.9°C" at bounding box center [458, 240] width 141 height 91
click at [900, 126] on div "Vent 08 - Beam 11 / Sensor Refresh Online Last read 8 minutes ago Registered [D…" at bounding box center [756, 119] width 738 height 43
click at [900, 110] on button "Refresh" at bounding box center [924, 113] width 87 height 30
click at [738, 120] on div "Vent 08 - Beam 11 / Sensor" at bounding box center [633, 113] width 493 height 30
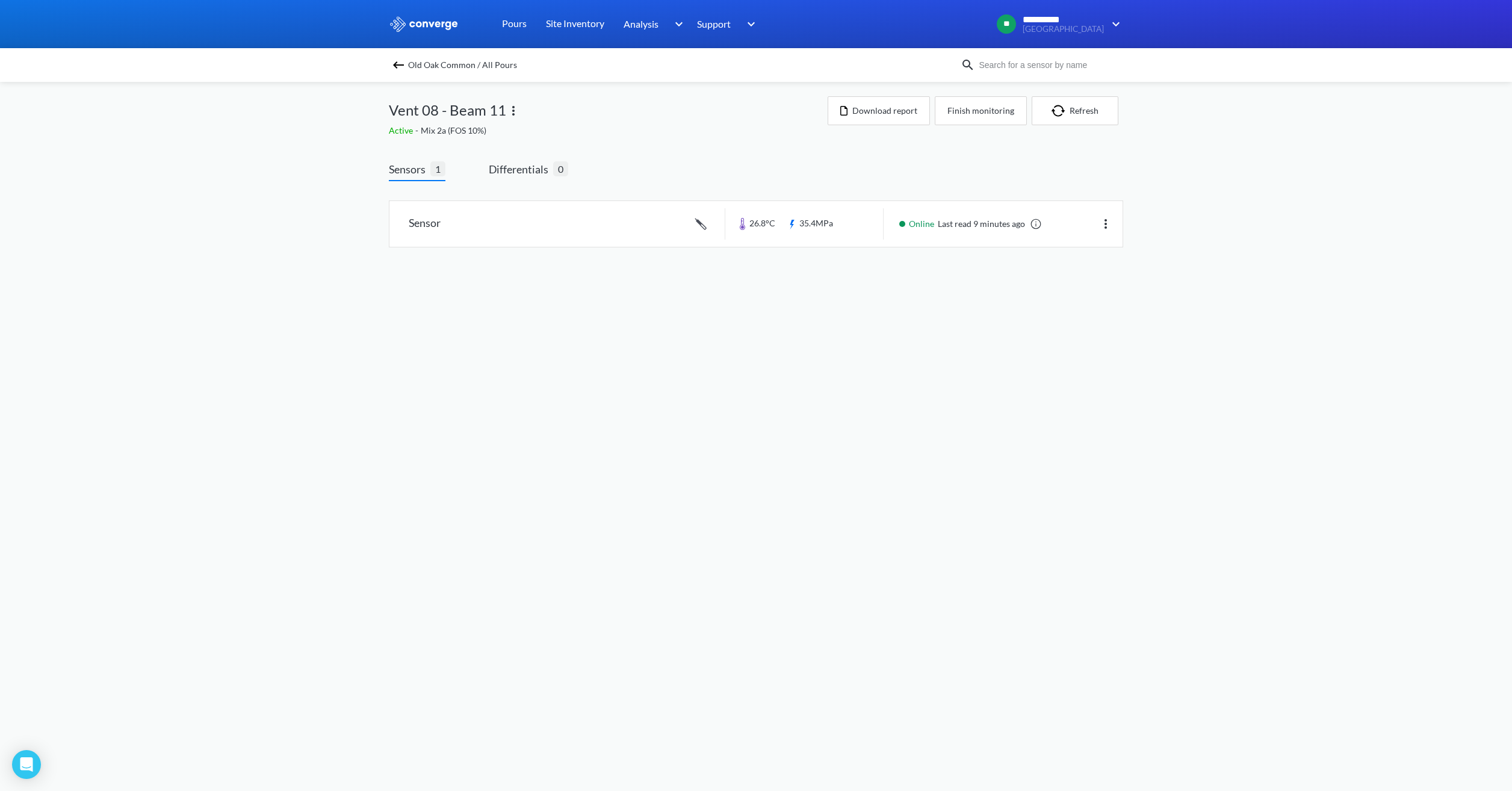
click at [402, 64] on img at bounding box center [398, 65] width 14 height 14
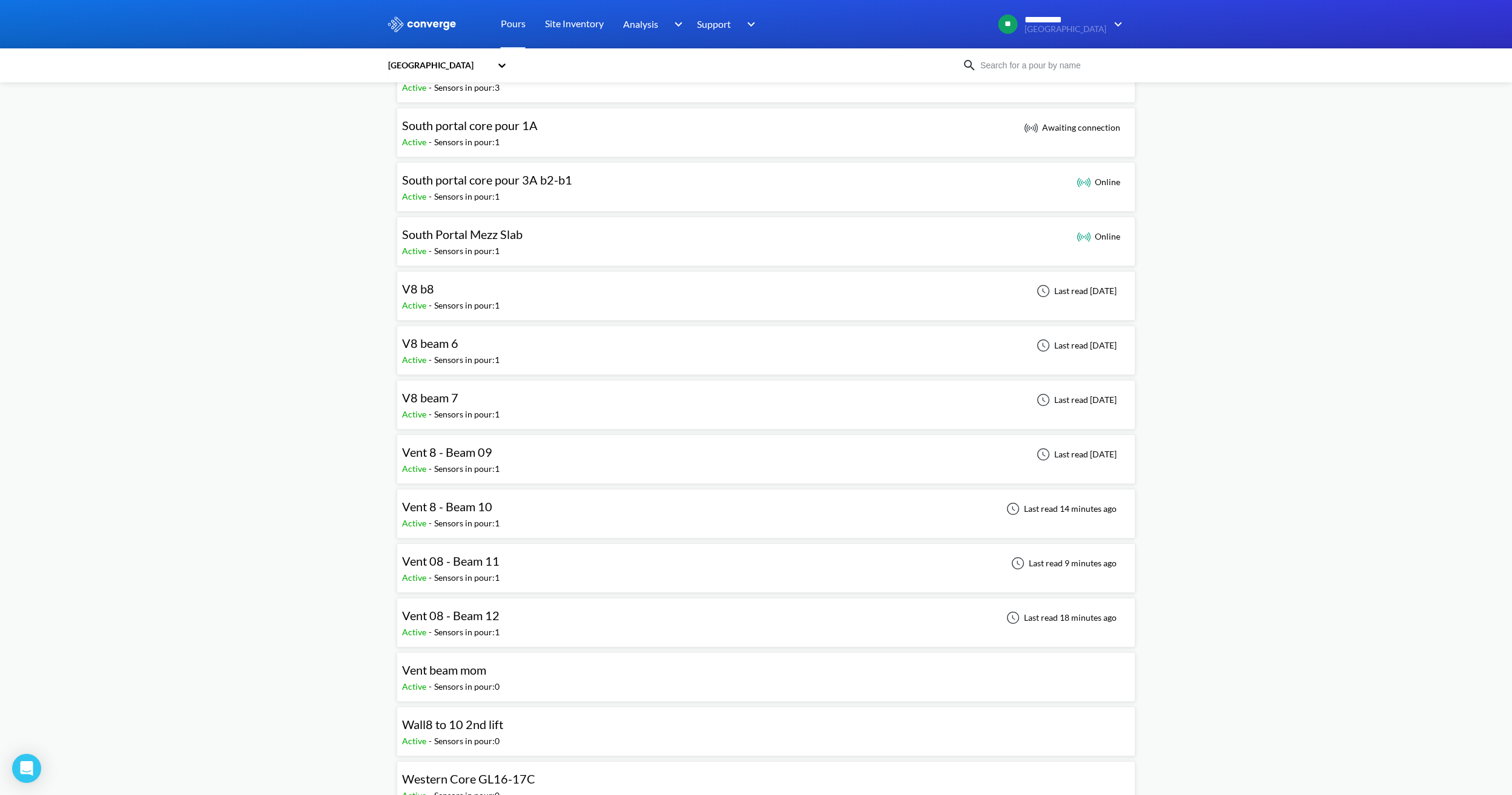
scroll to position [1029, 0]
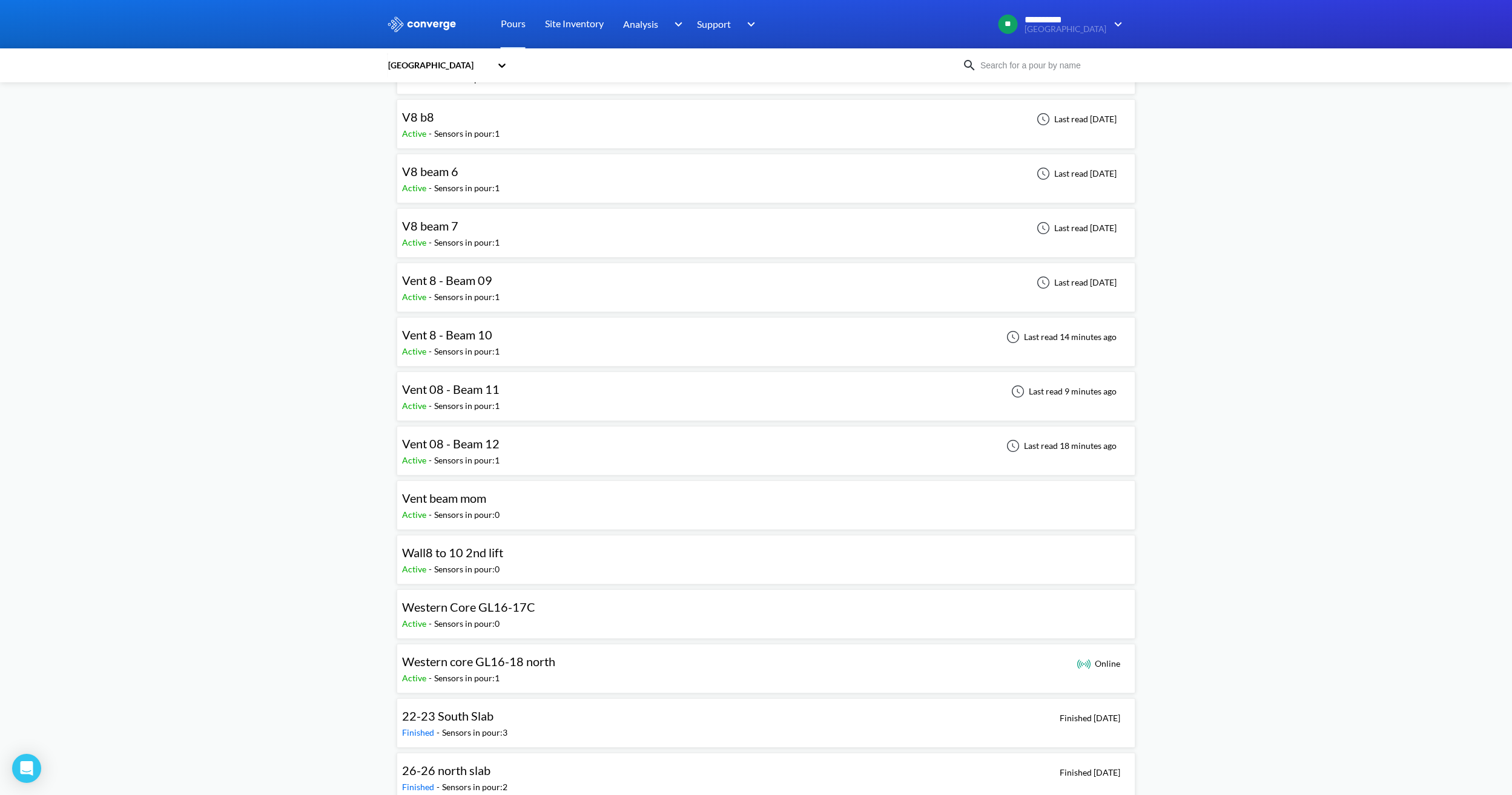
click at [530, 354] on div "Vent 8 - Beam 10 Active - Sensors in pour: 1 Last read 14 minutes ago" at bounding box center [766, 341] width 728 height 39
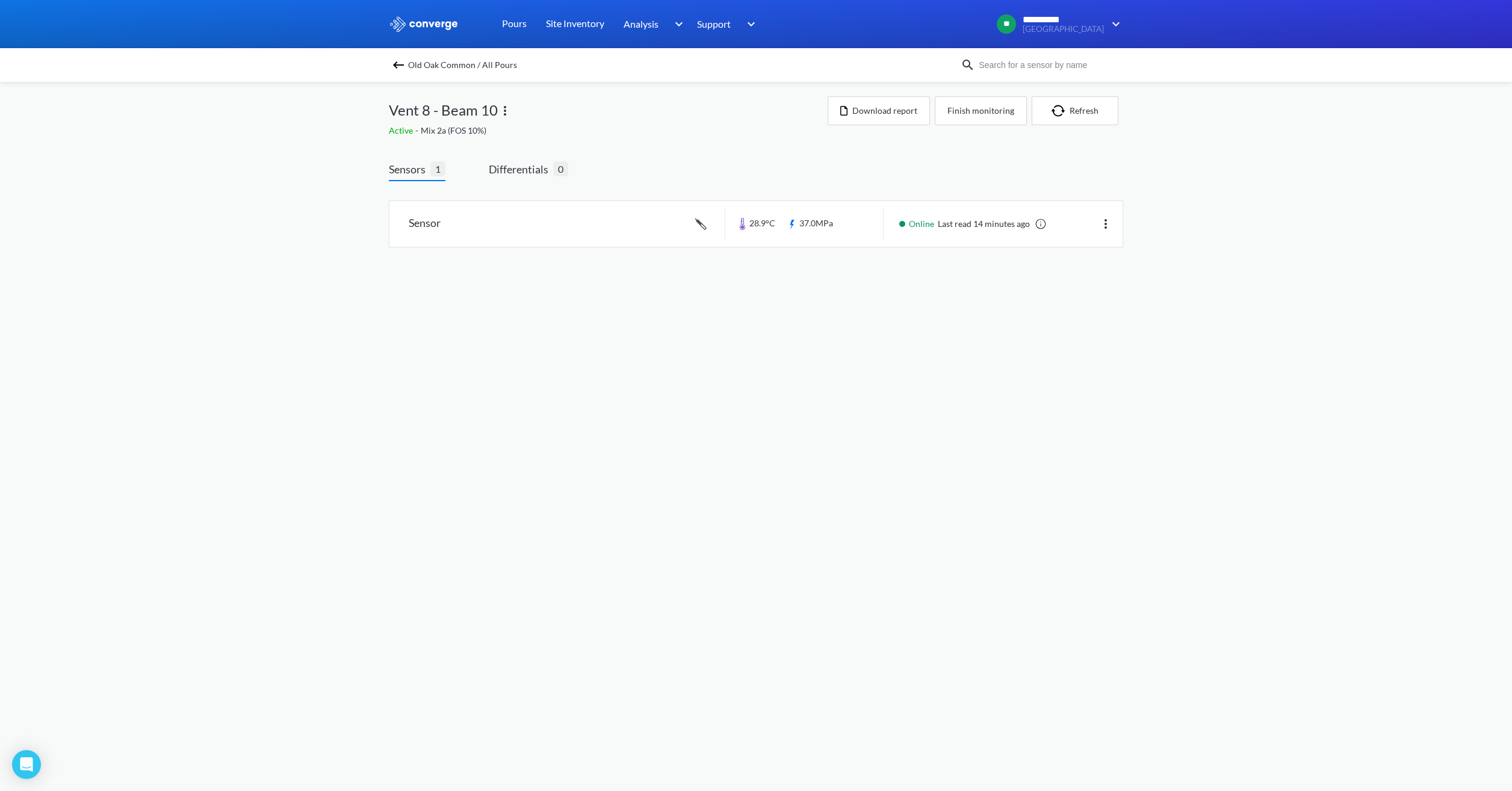
click at [395, 61] on img at bounding box center [398, 65] width 14 height 14
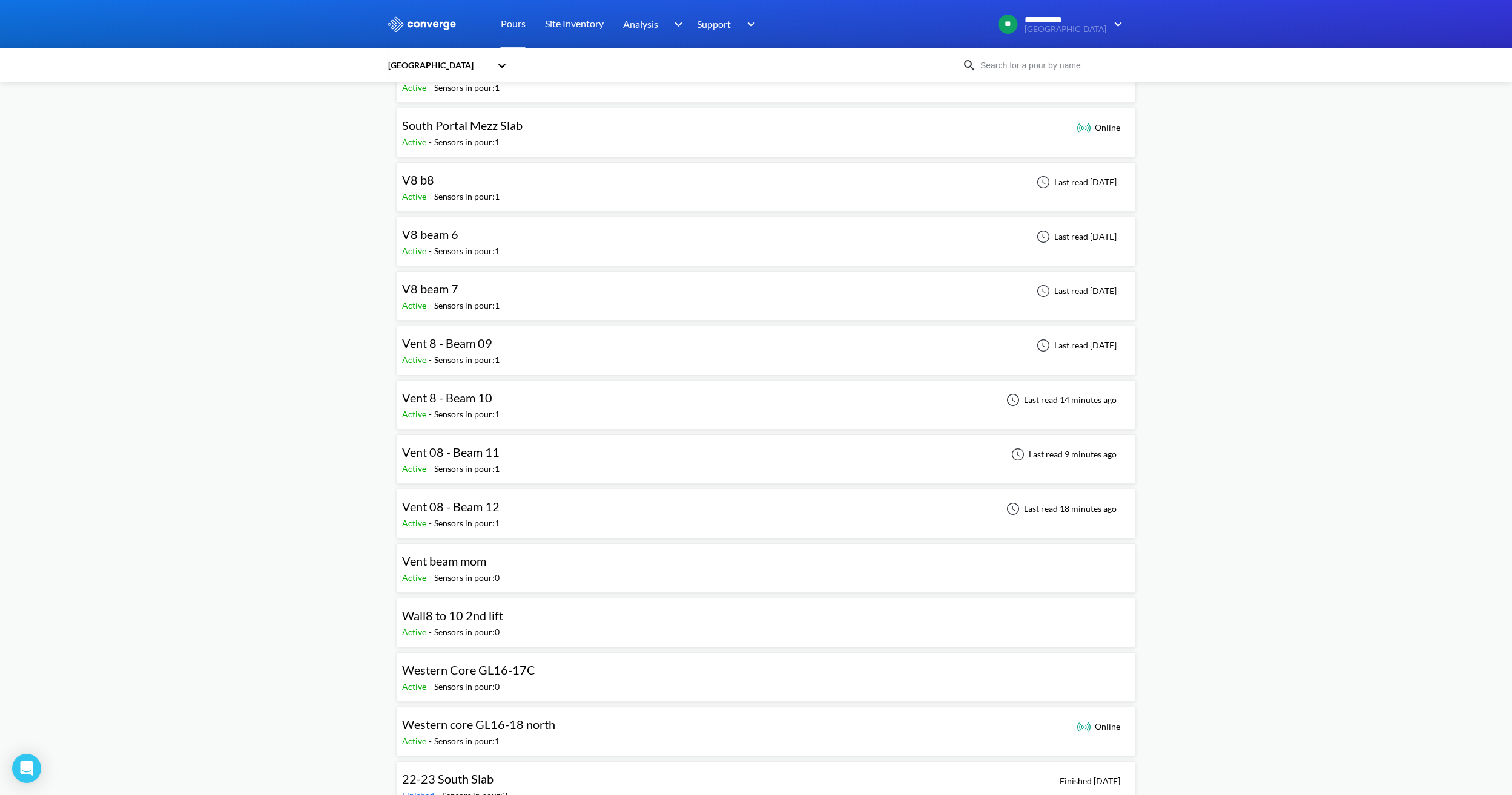
scroll to position [1029, 0]
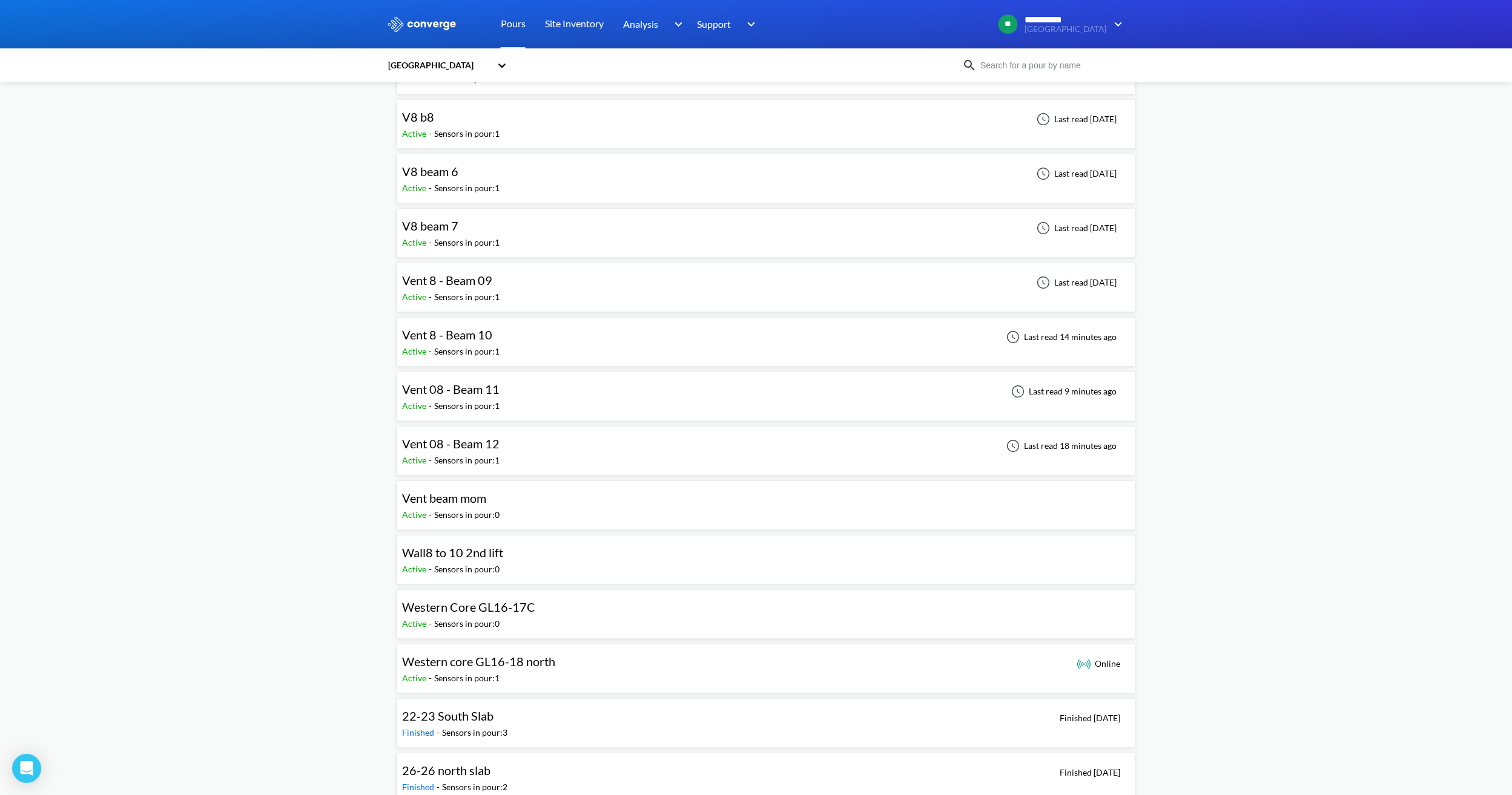
click at [511, 345] on div "Vent 8 - Beam 10 Active - Sensors in pour: 1 Last read 14 minutes ago" at bounding box center [766, 341] width 728 height 39
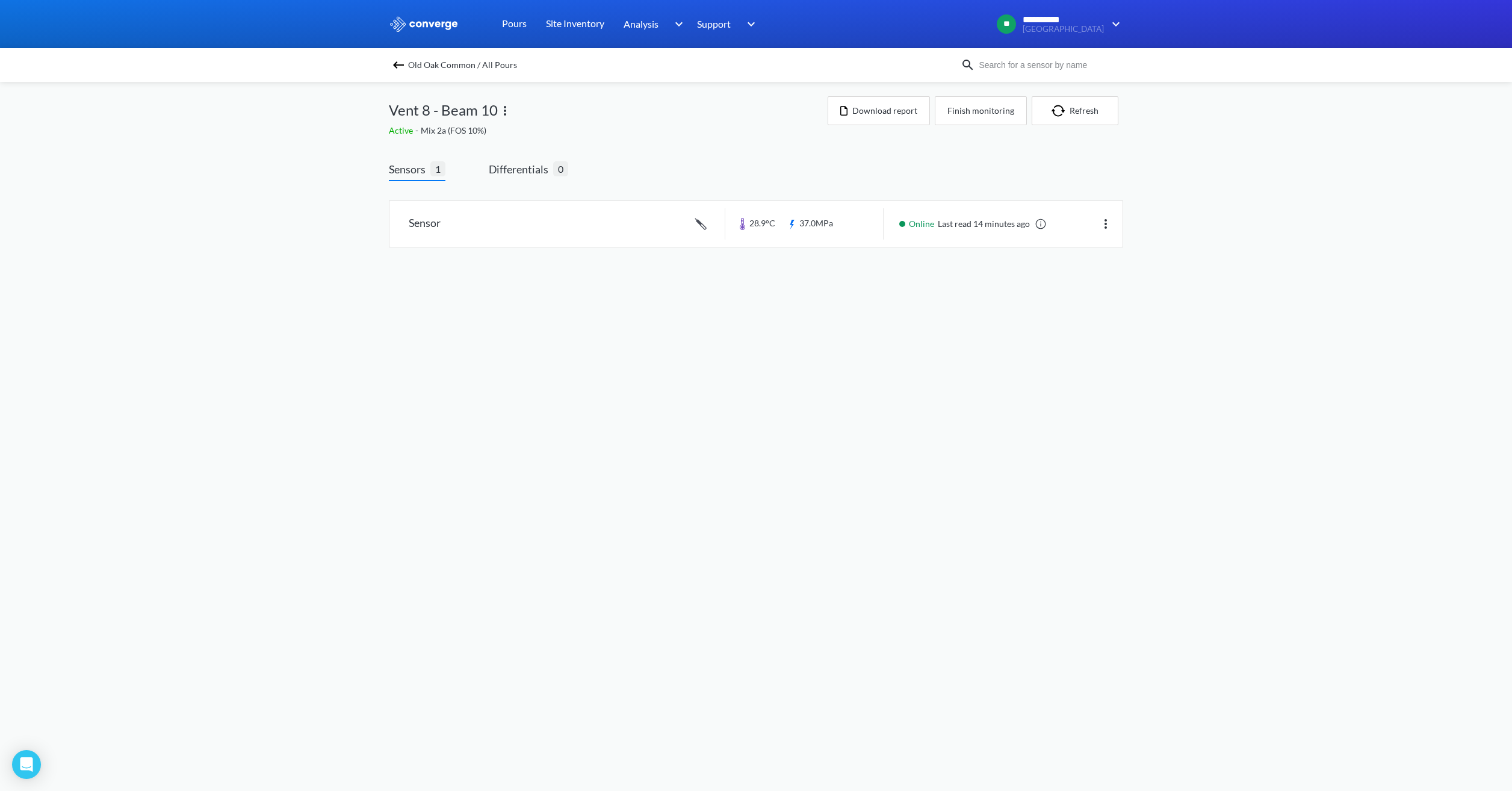
click at [402, 61] on img at bounding box center [398, 65] width 14 height 14
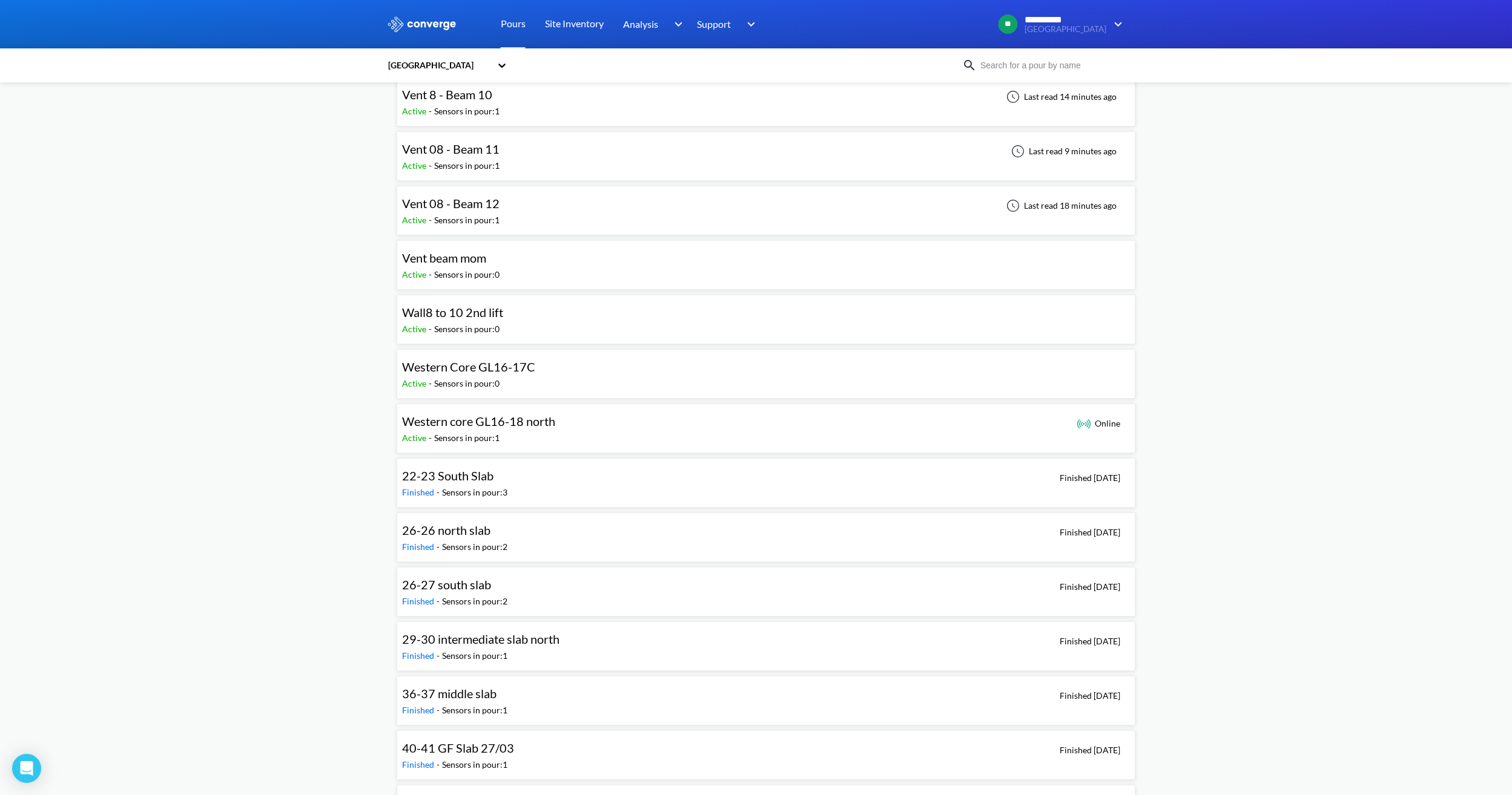
scroll to position [1211, 0]
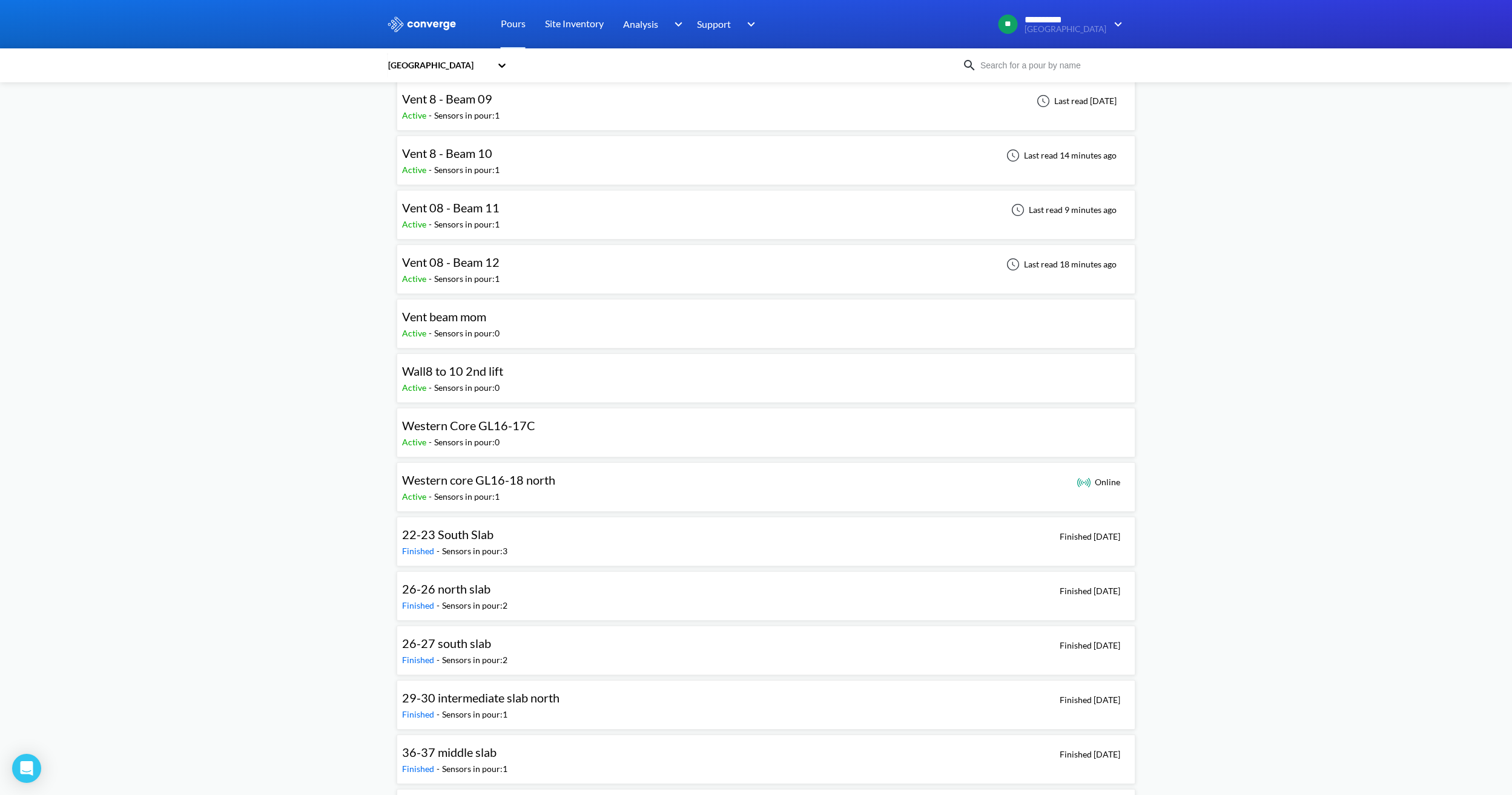
click at [559, 203] on div "Vent 08 - Beam 11 Active - Sensors in pour: 1 Last read 9 minutes ago" at bounding box center [766, 214] width 728 height 39
